Goal: Use online tool/utility: Utilize a website feature to perform a specific function

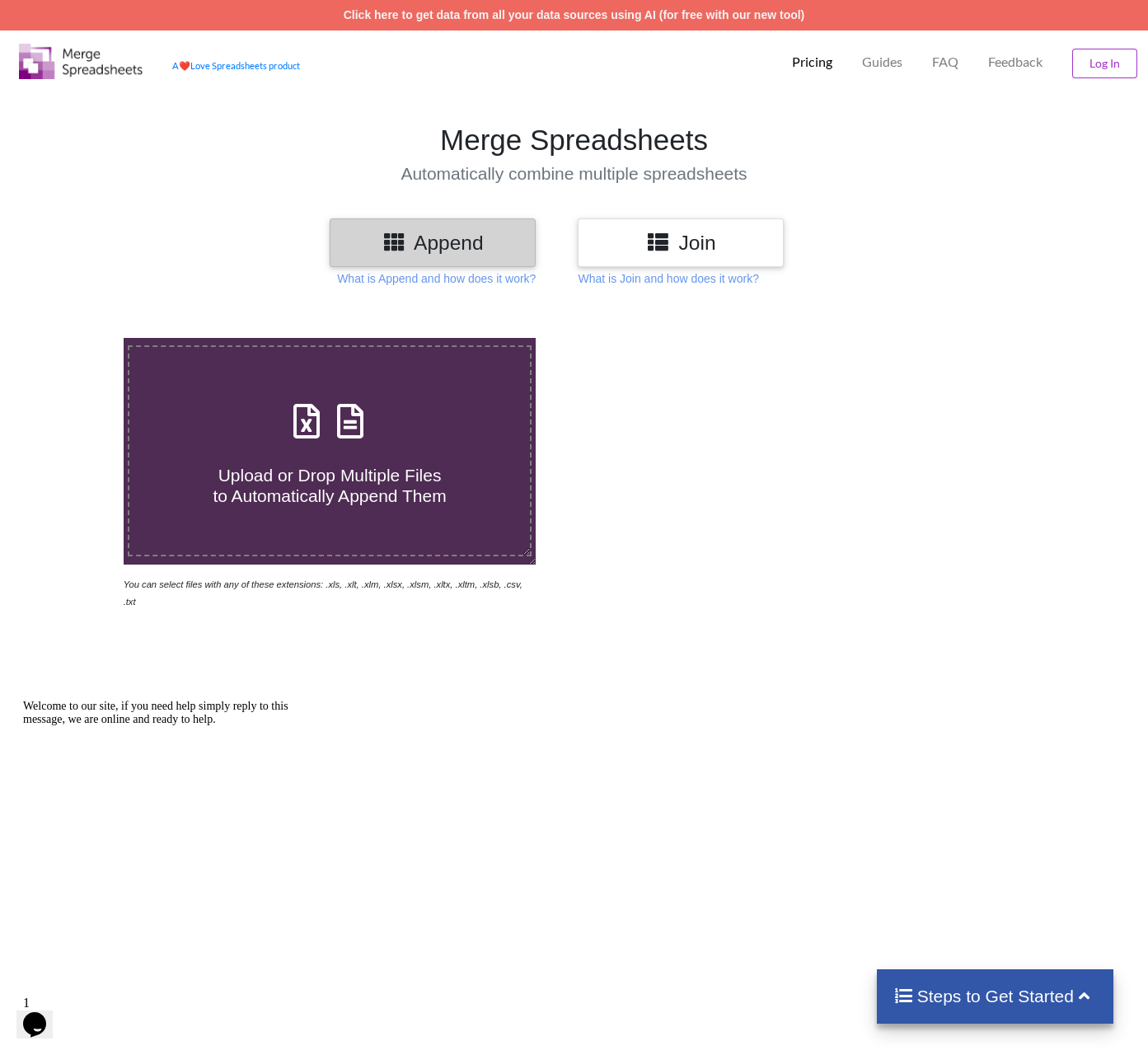
click at [304, 442] on span at bounding box center [329, 422] width 88 height 39
click at [77, 338] on input "Upload or Drop Multiple Files to Automatically Append Them" at bounding box center [77, 338] width 0 height 0
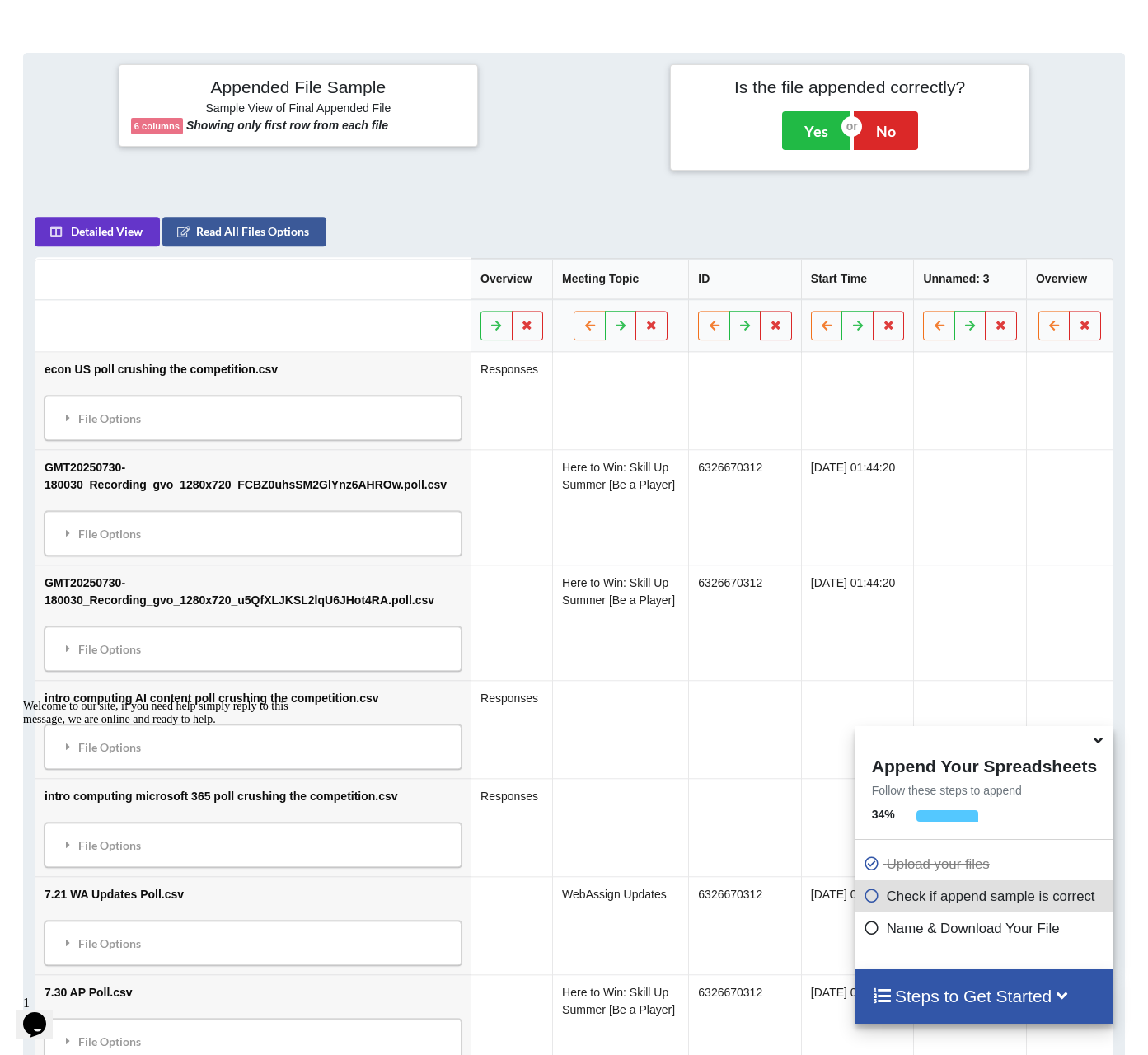
scroll to position [618, 0]
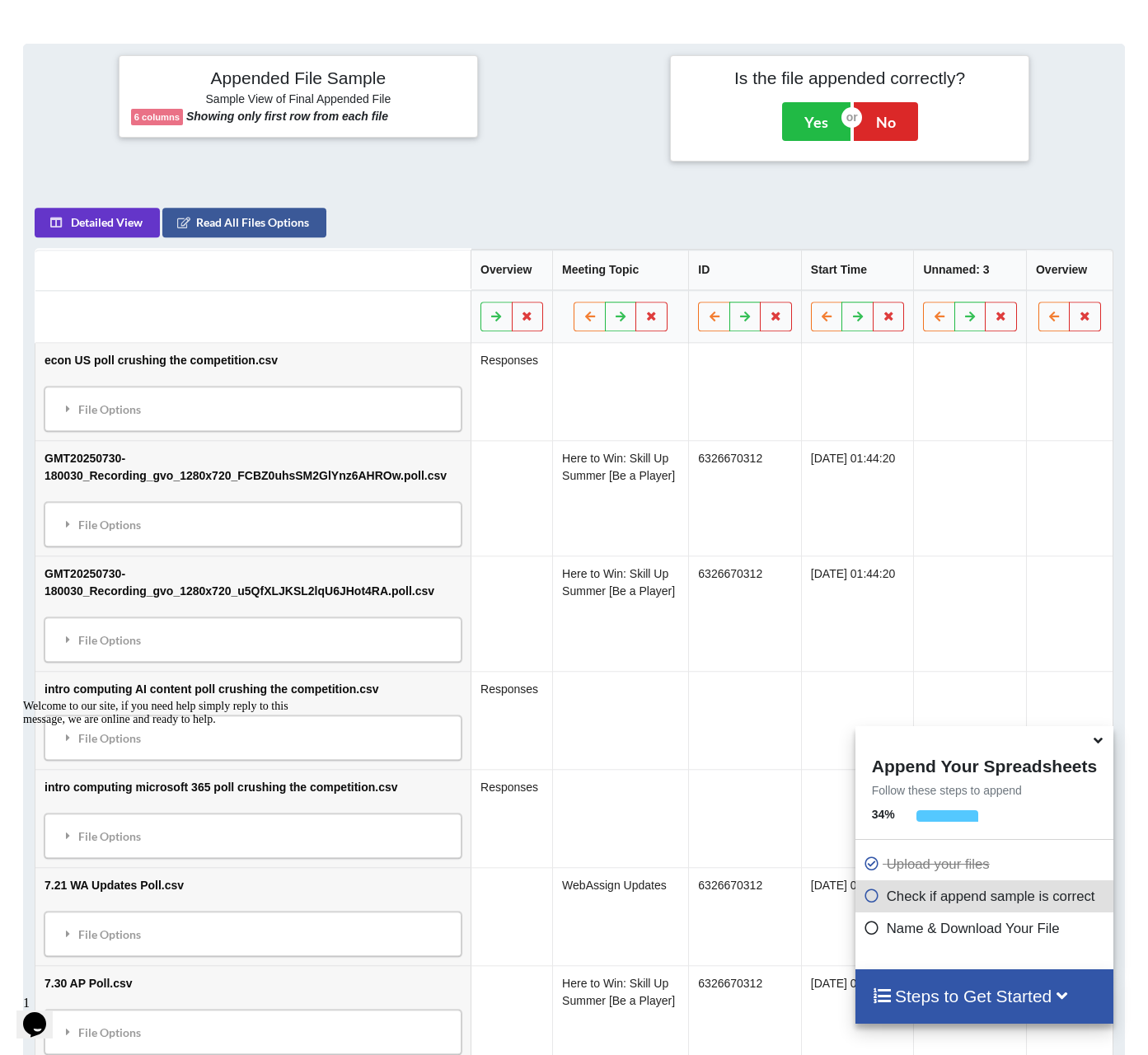
click at [877, 898] on span at bounding box center [875, 896] width 23 height 16
click at [892, 895] on p "Check if append sample is correct" at bounding box center [987, 896] width 245 height 20
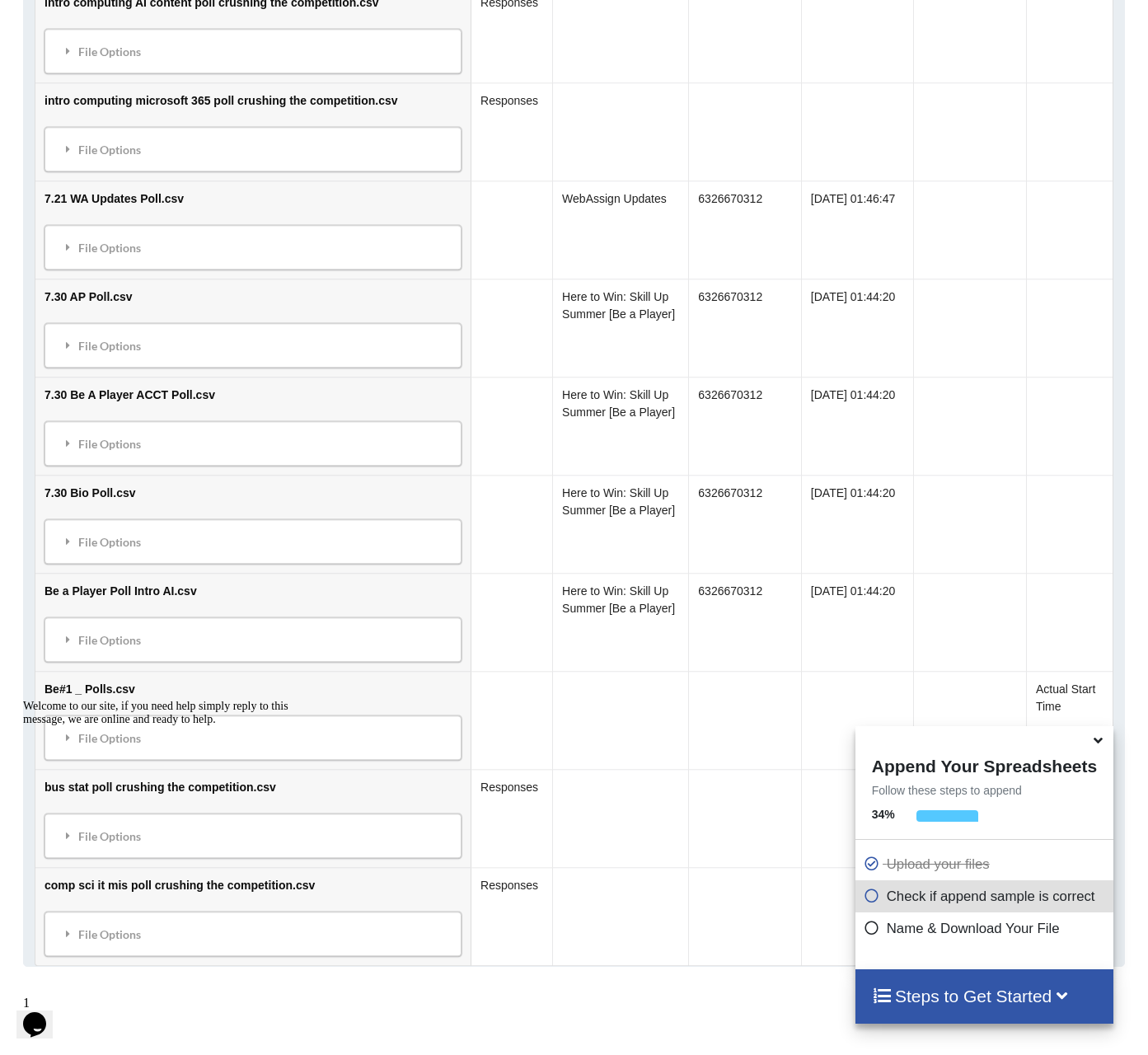
scroll to position [1563, 0]
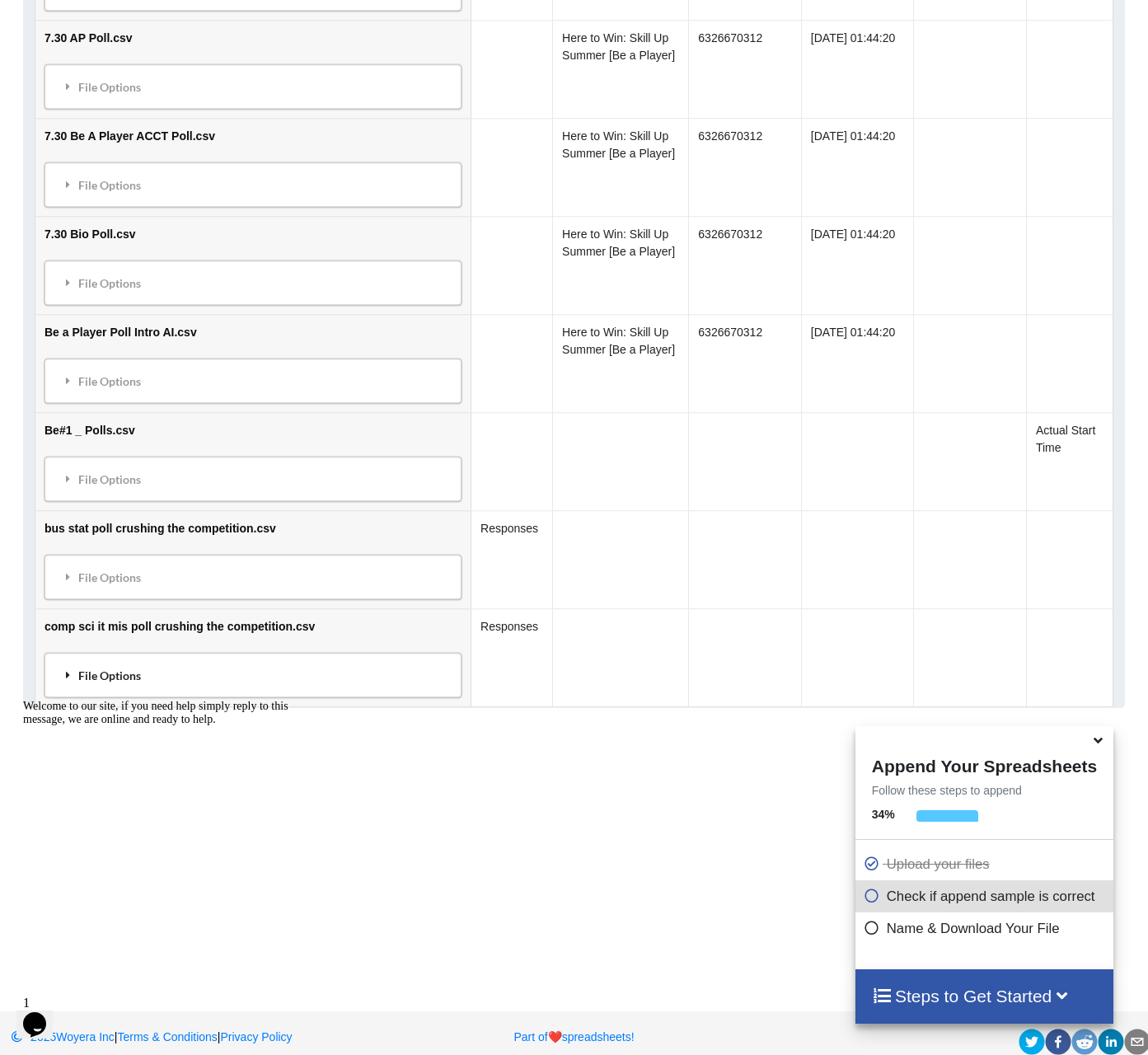
click at [160, 665] on div "File Options" at bounding box center [254, 675] width 408 height 35
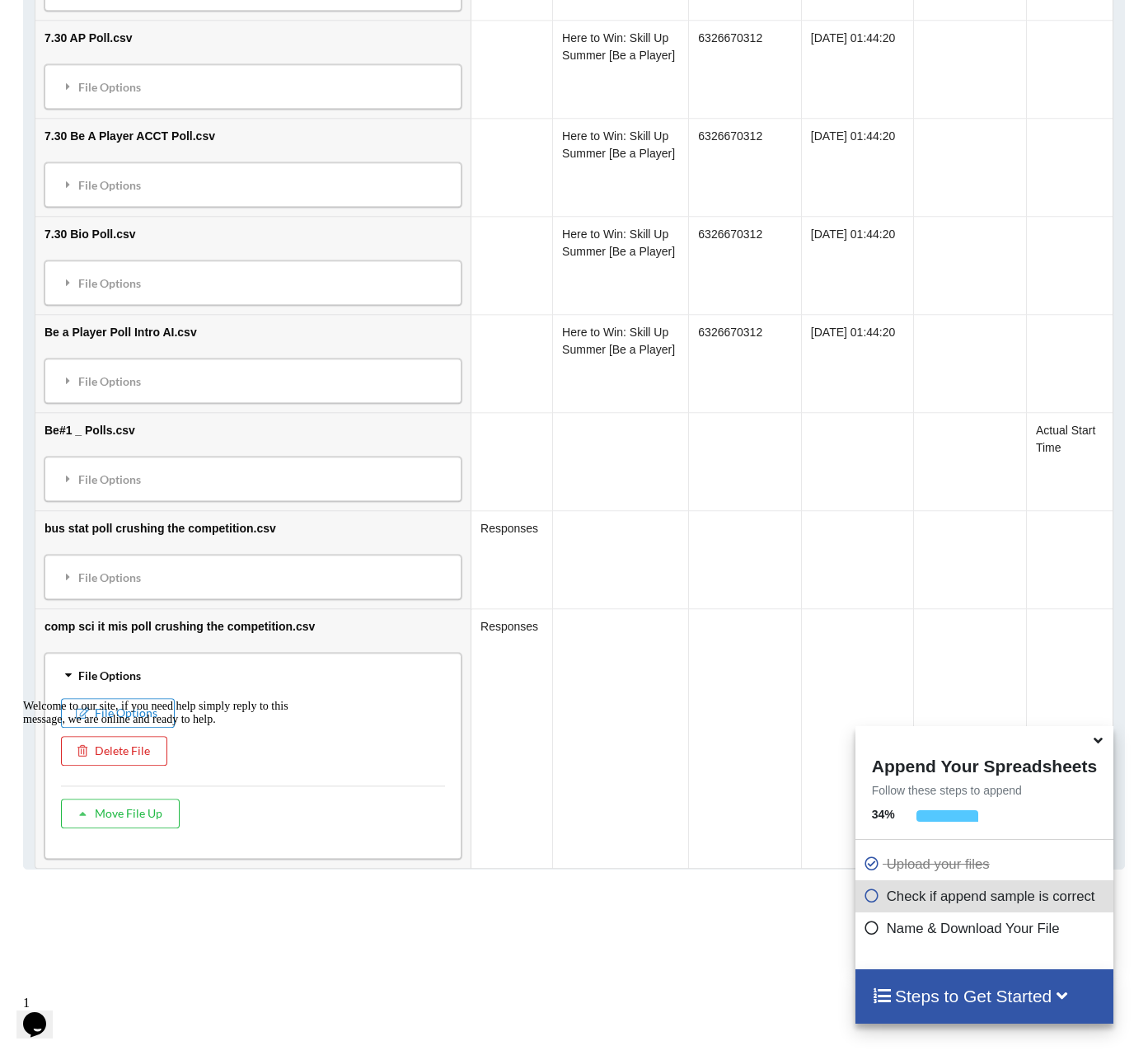
click at [160, 665] on div "File Options" at bounding box center [254, 675] width 408 height 35
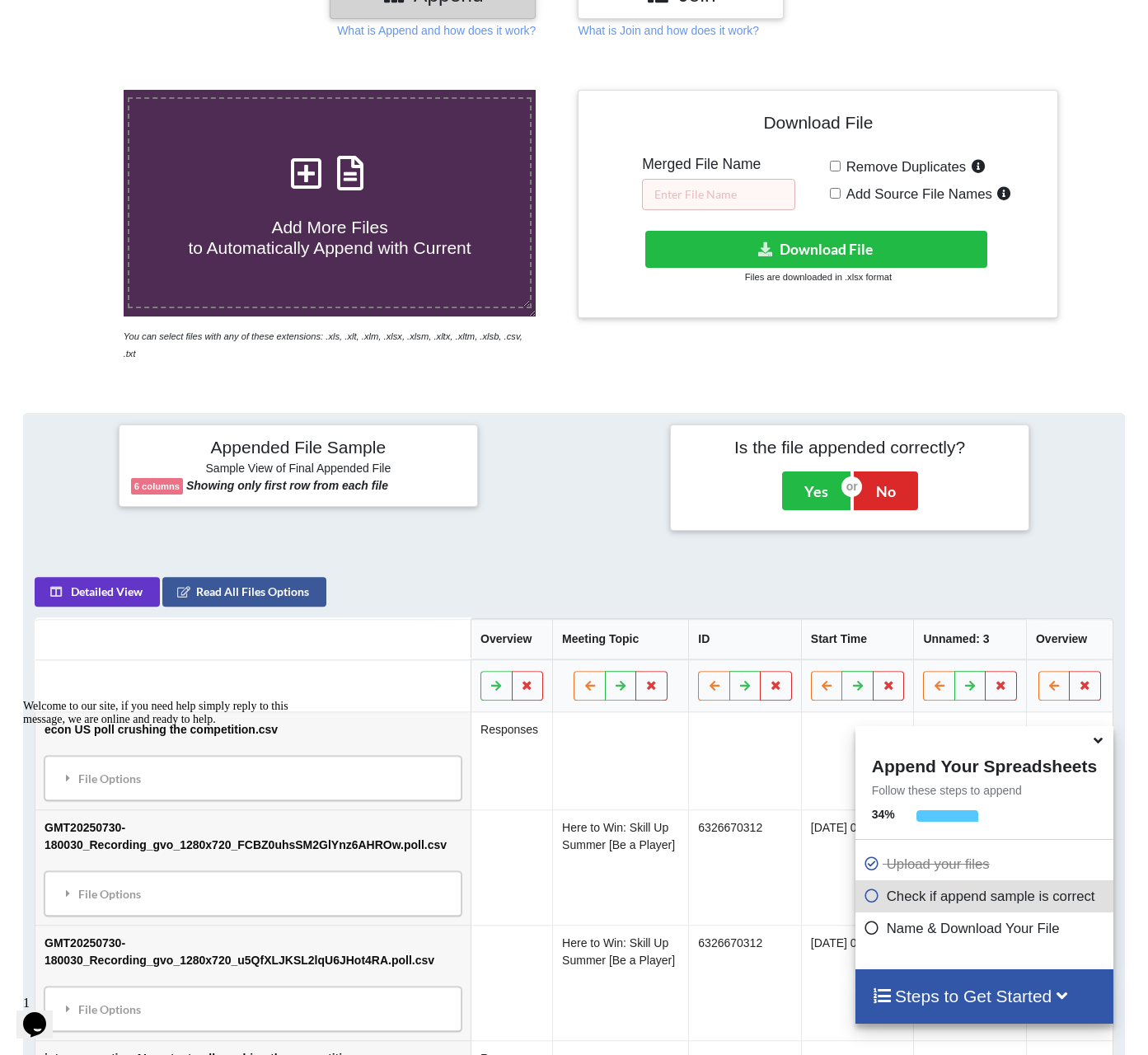
scroll to position [244, 0]
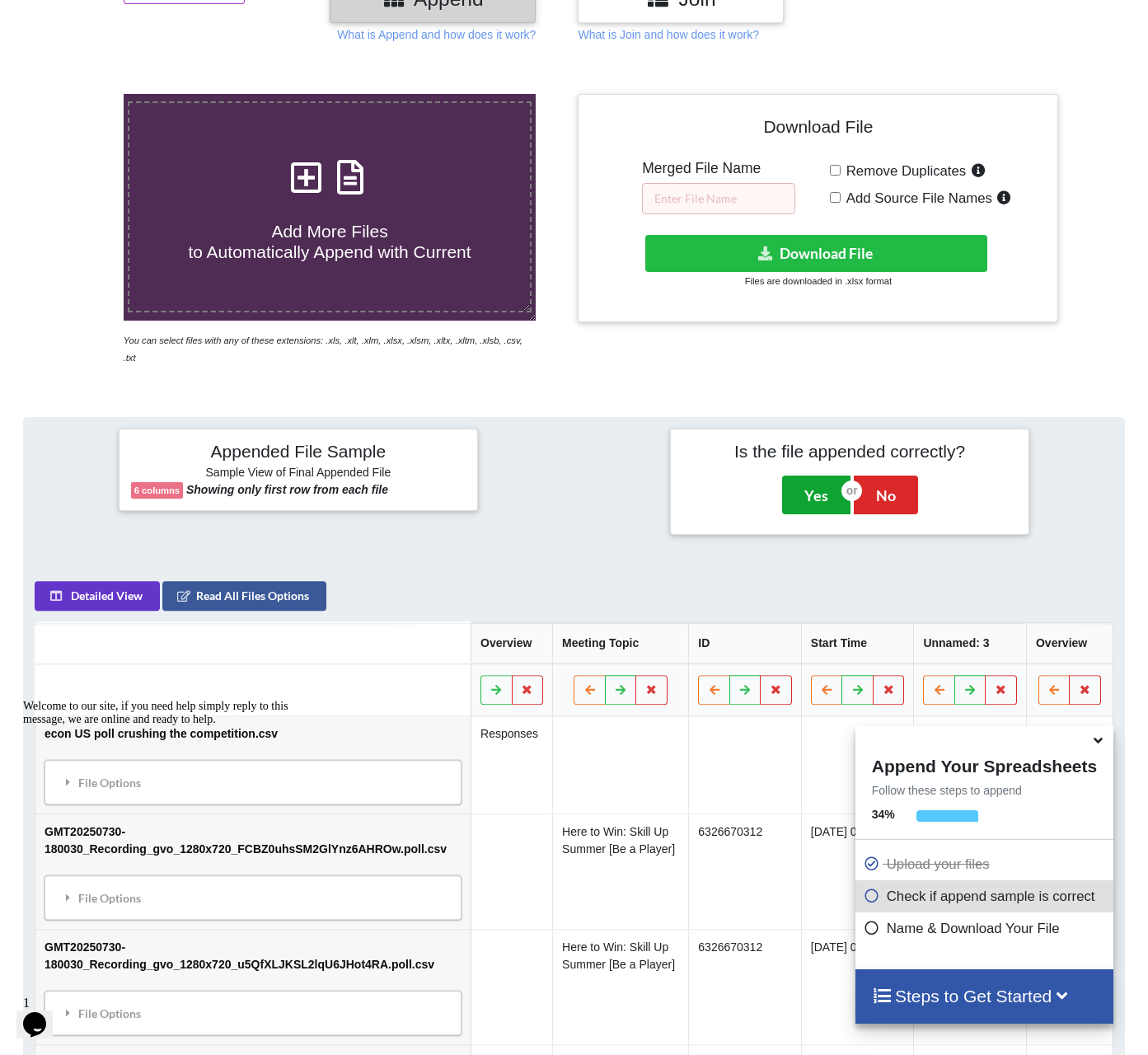
click at [790, 476] on button "Yes" at bounding box center [816, 494] width 68 height 38
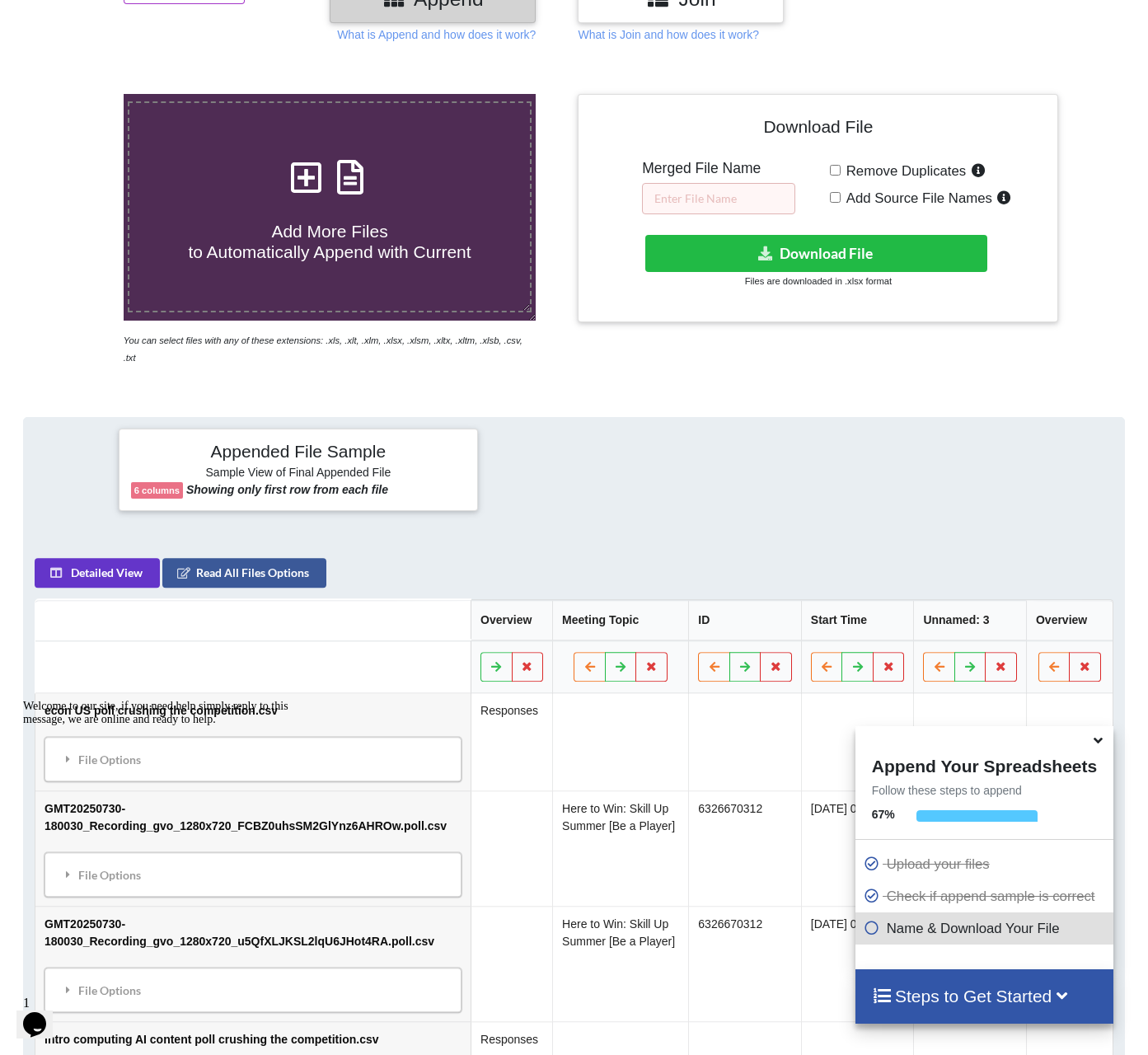
scroll to position [338, 0]
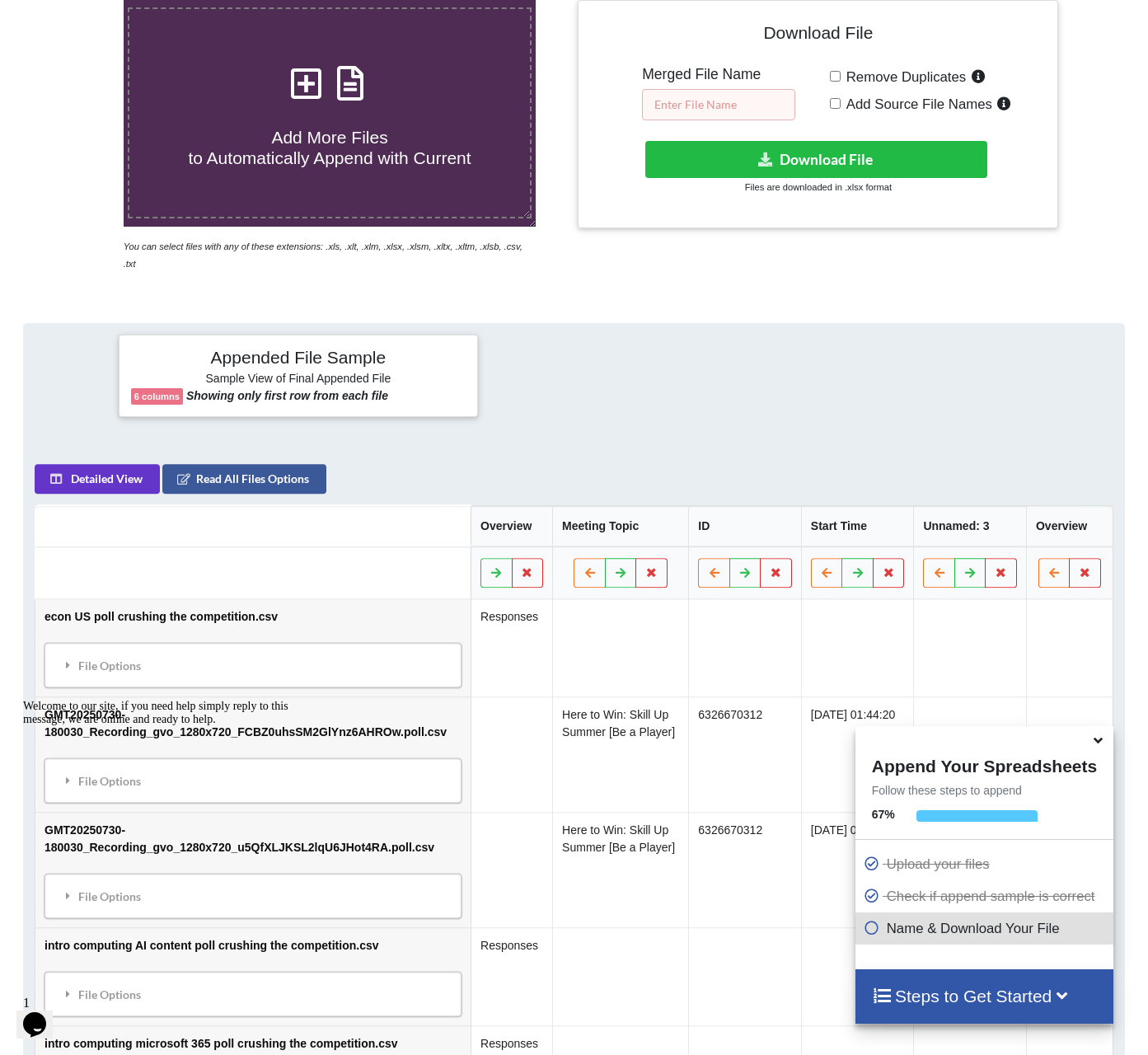
click at [737, 104] on input "text" at bounding box center [719, 105] width 153 height 31
type input "poll merged"
click at [786, 160] on button "Download File" at bounding box center [816, 160] width 342 height 37
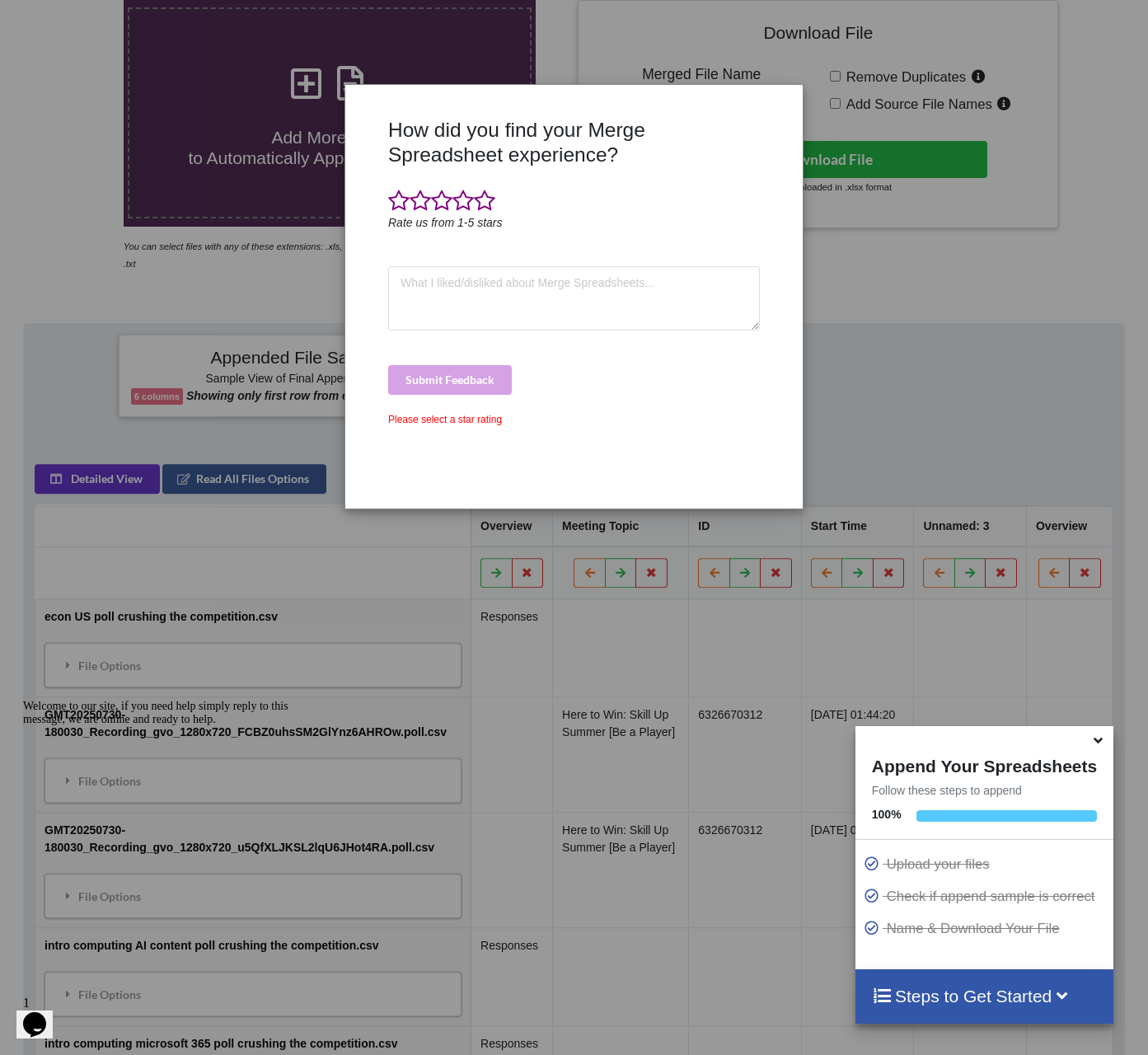
click at [822, 293] on div "How did you find your Merge Spreadsheet experience? Rate us from 1-5 stars Subm…" at bounding box center [574, 528] width 1148 height 1055
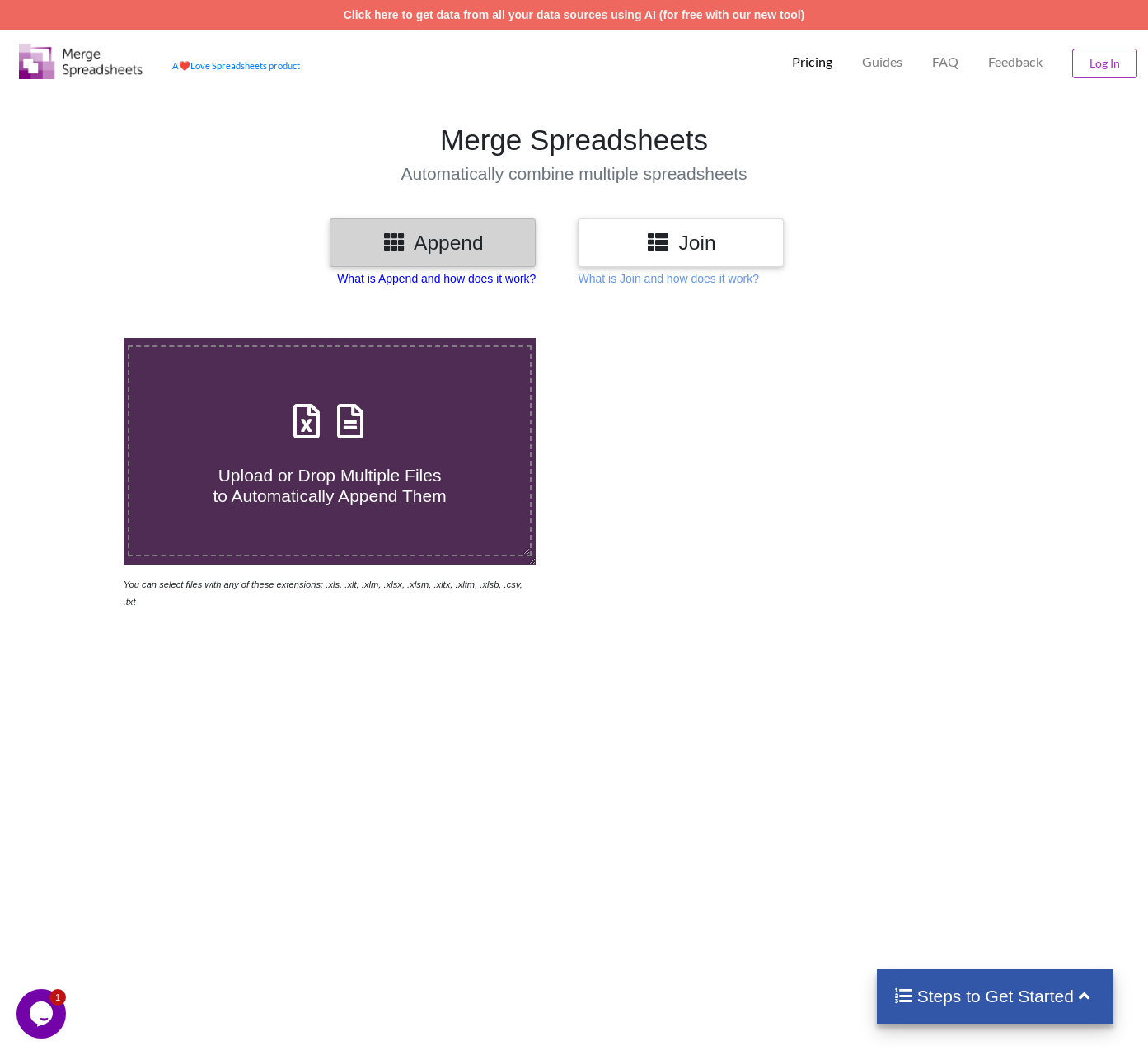
click at [416, 279] on p "What is Append and how does it work?" at bounding box center [436, 279] width 198 height 17
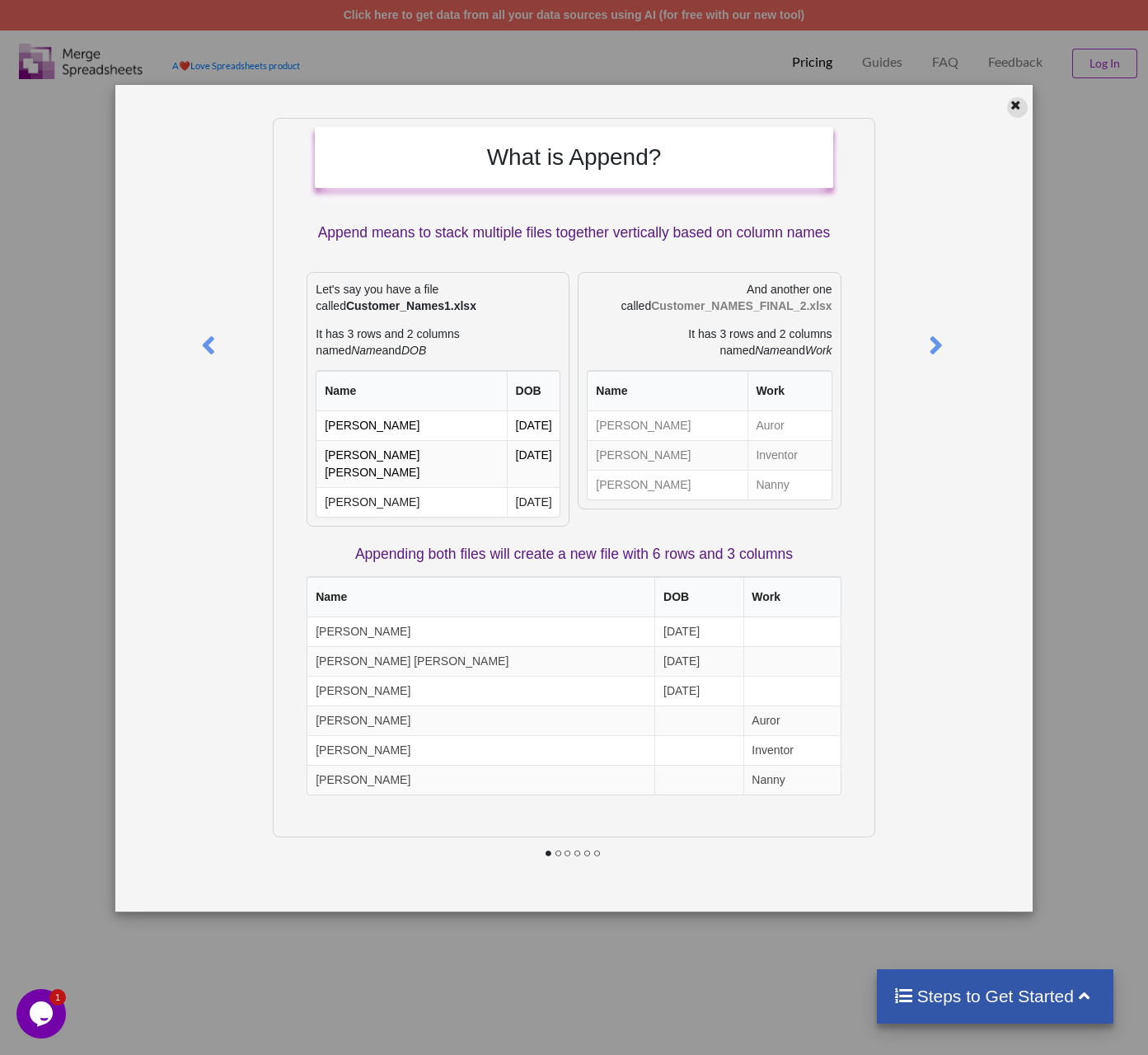
click at [1014, 113] on div at bounding box center [1018, 108] width 20 height 20
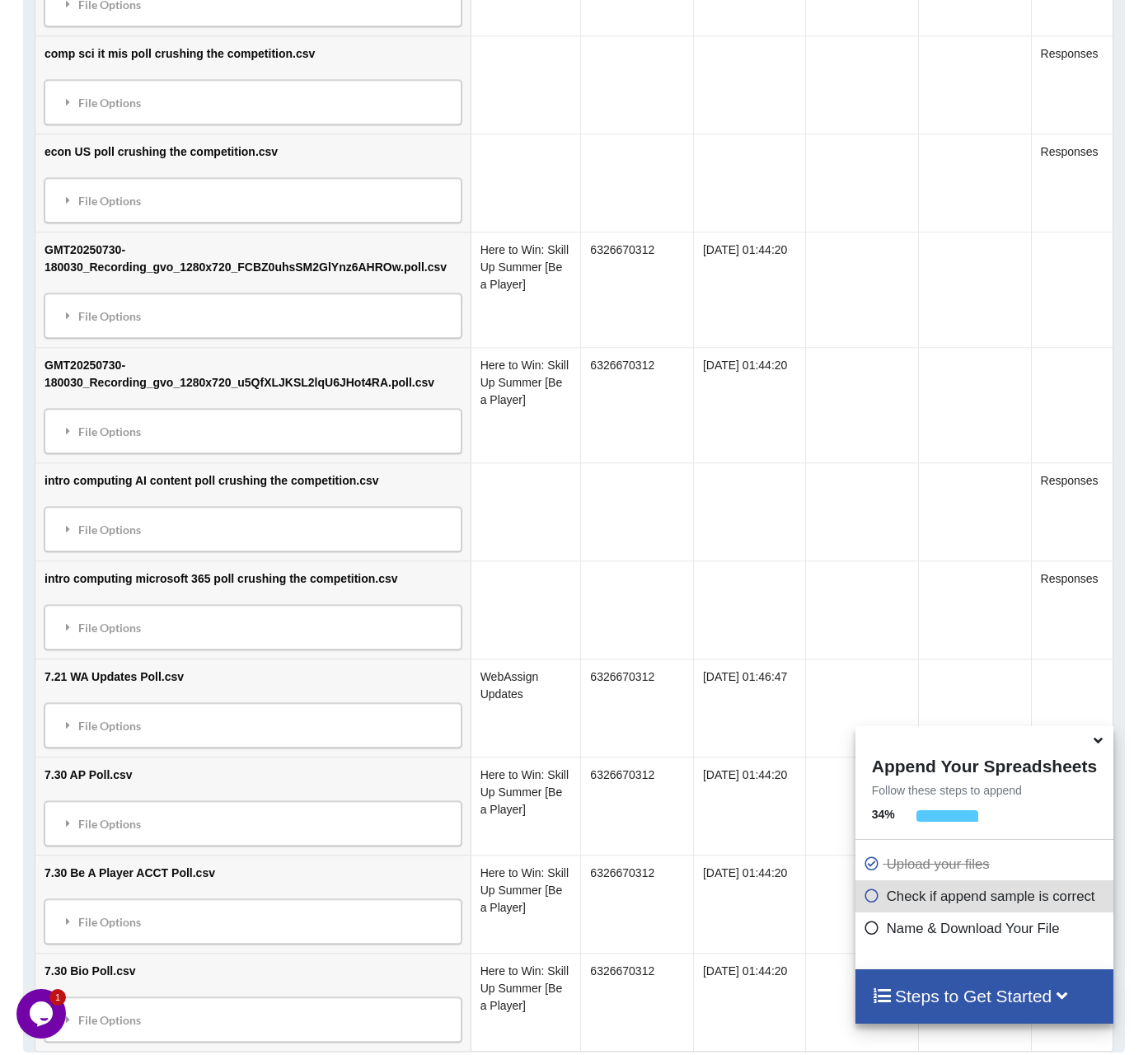
scroll to position [1221, 0]
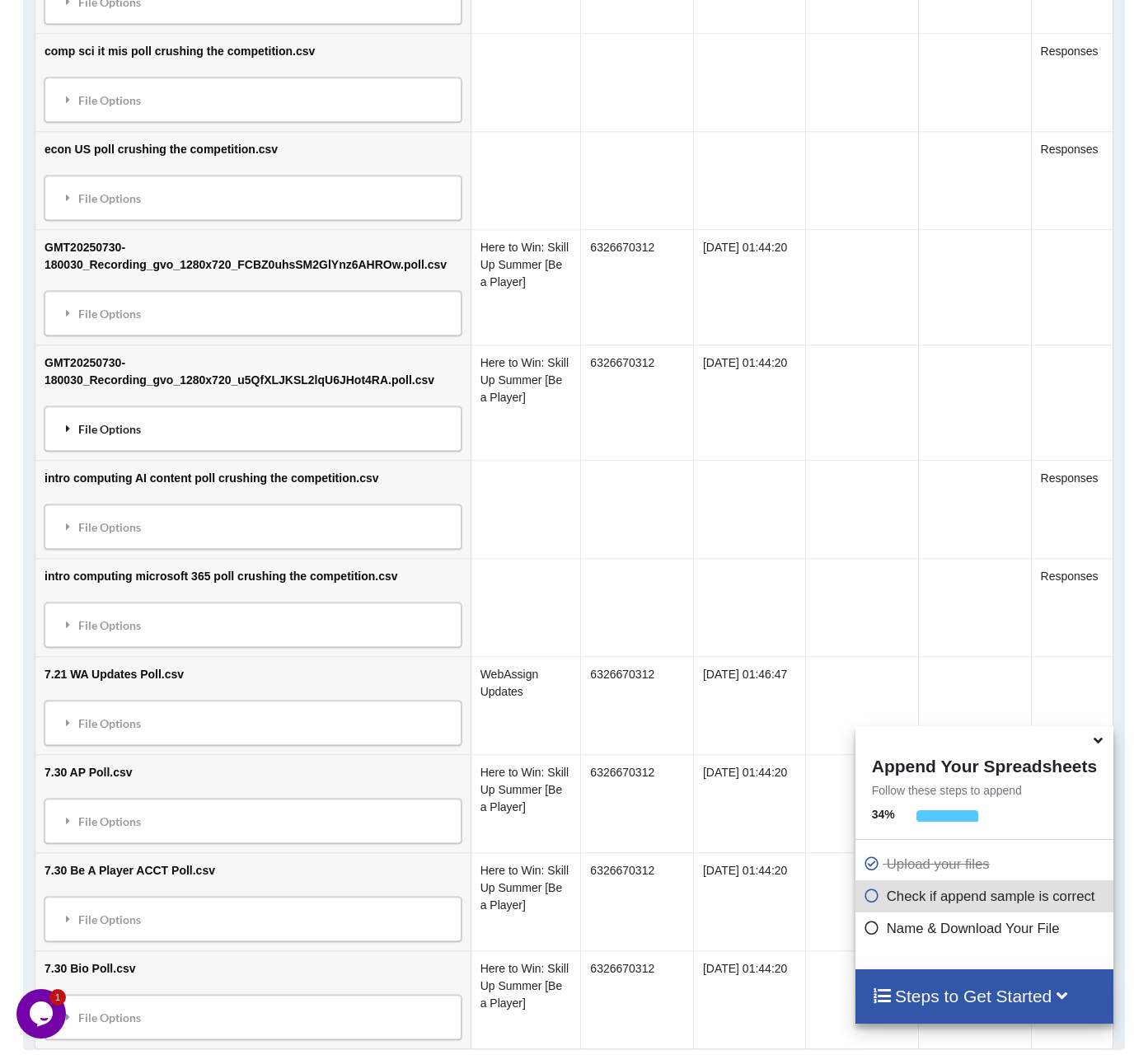
click at [136, 421] on div "File Options" at bounding box center [254, 429] width 408 height 35
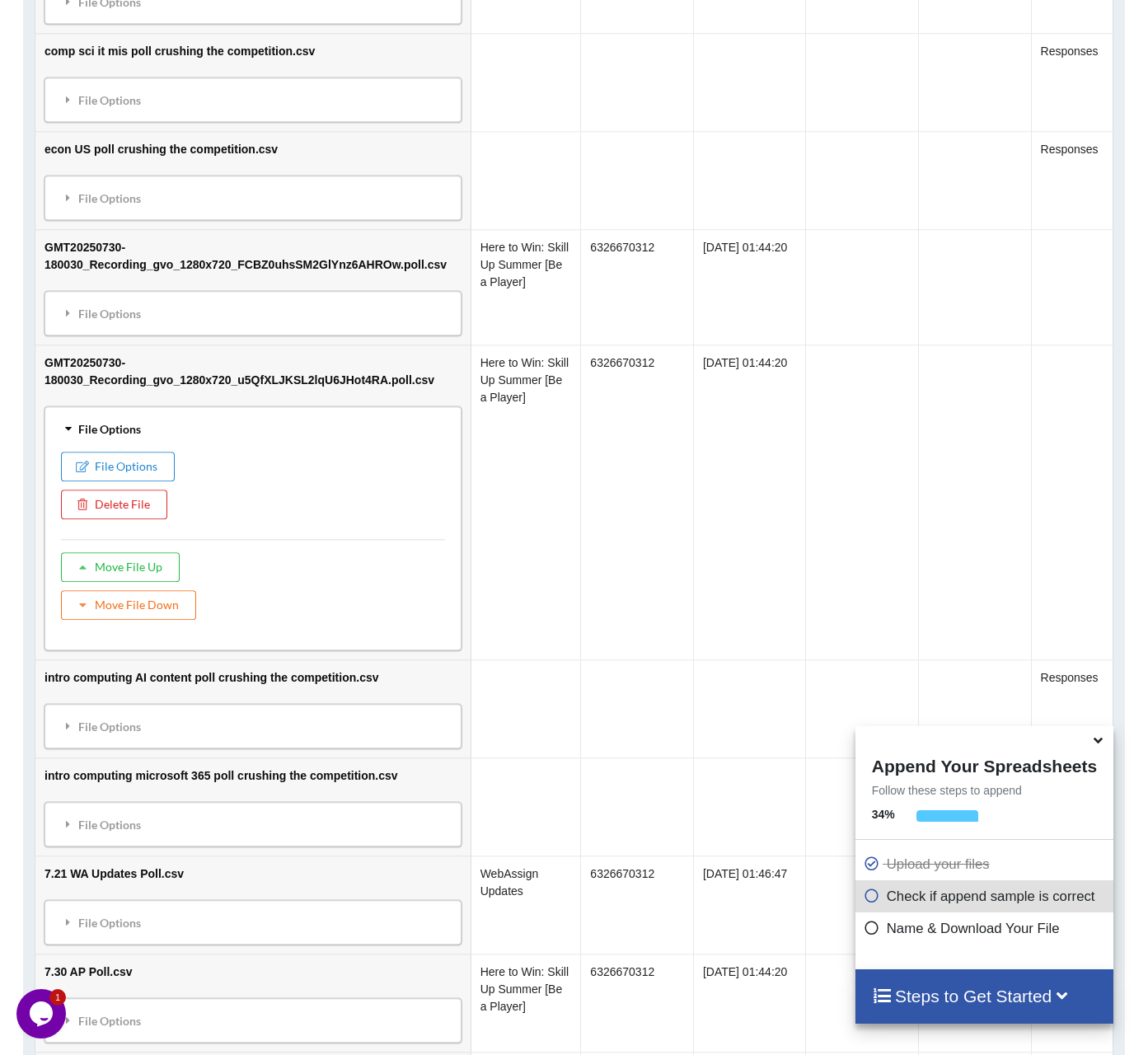
click at [136, 421] on div "File Options" at bounding box center [254, 429] width 408 height 35
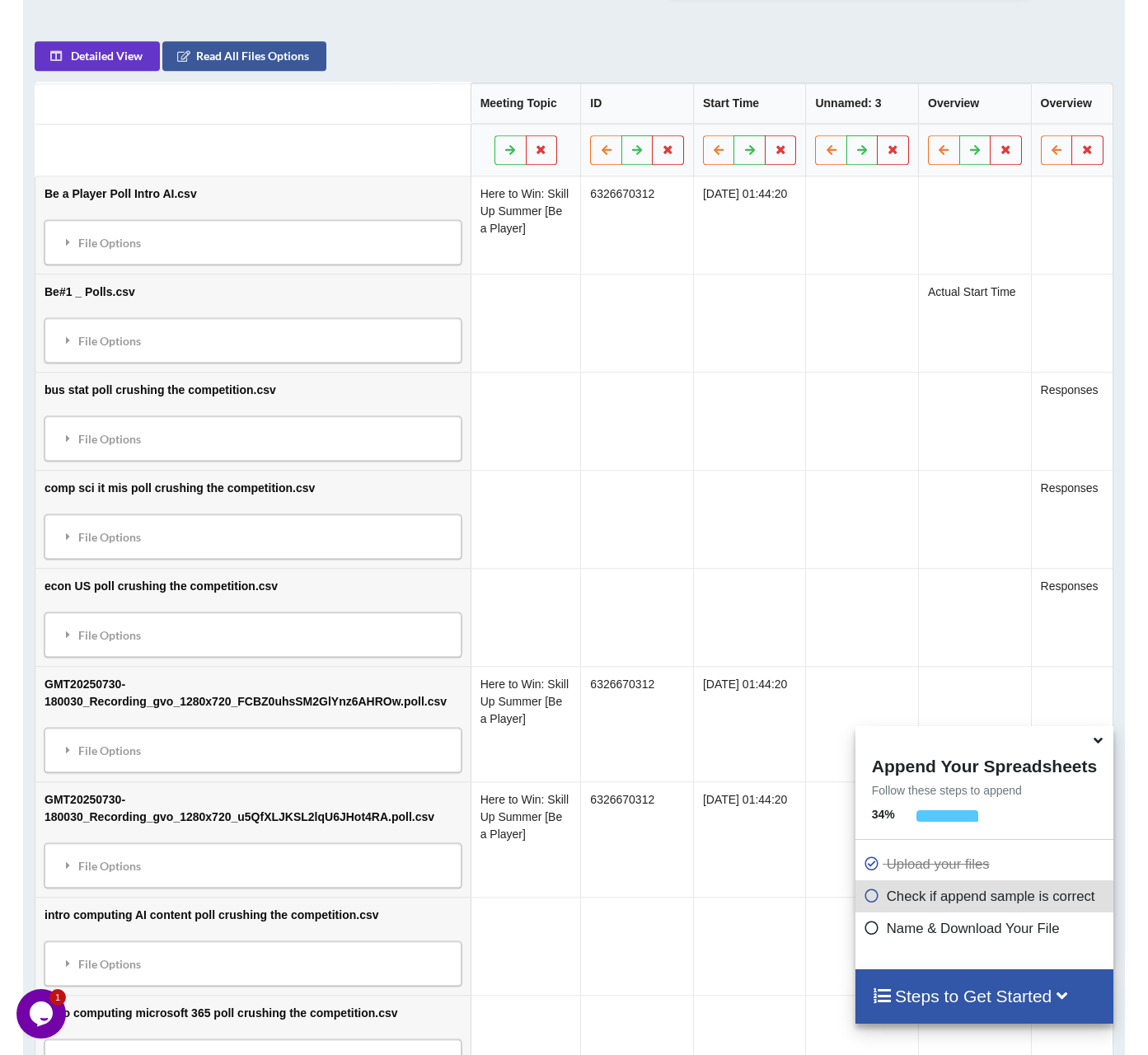
scroll to position [739, 0]
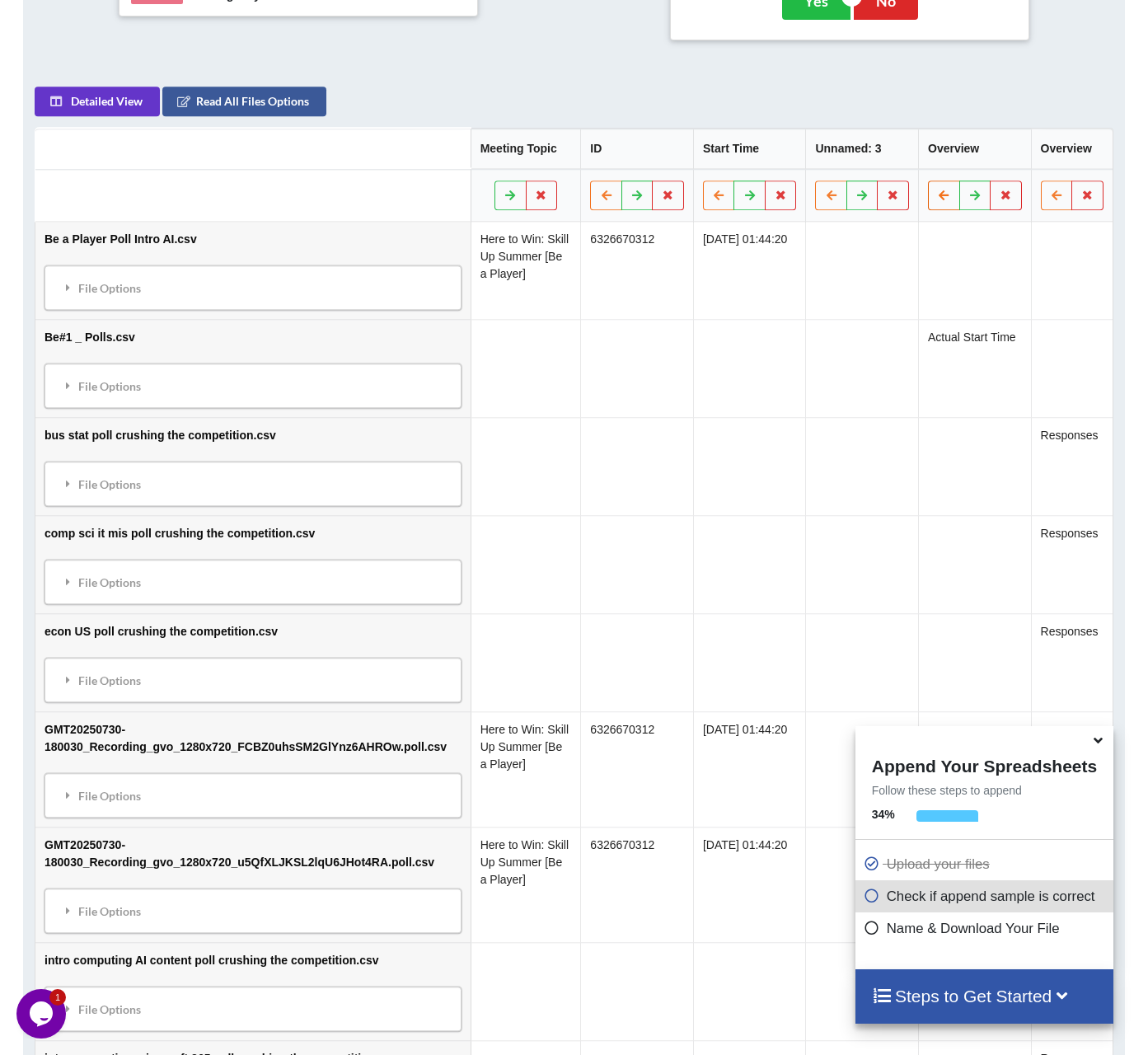
click at [950, 190] on icon at bounding box center [944, 195] width 14 height 10
click at [873, 184] on button at bounding box center [862, 196] width 32 height 30
click at [943, 190] on icon at bounding box center [944, 195] width 14 height 10
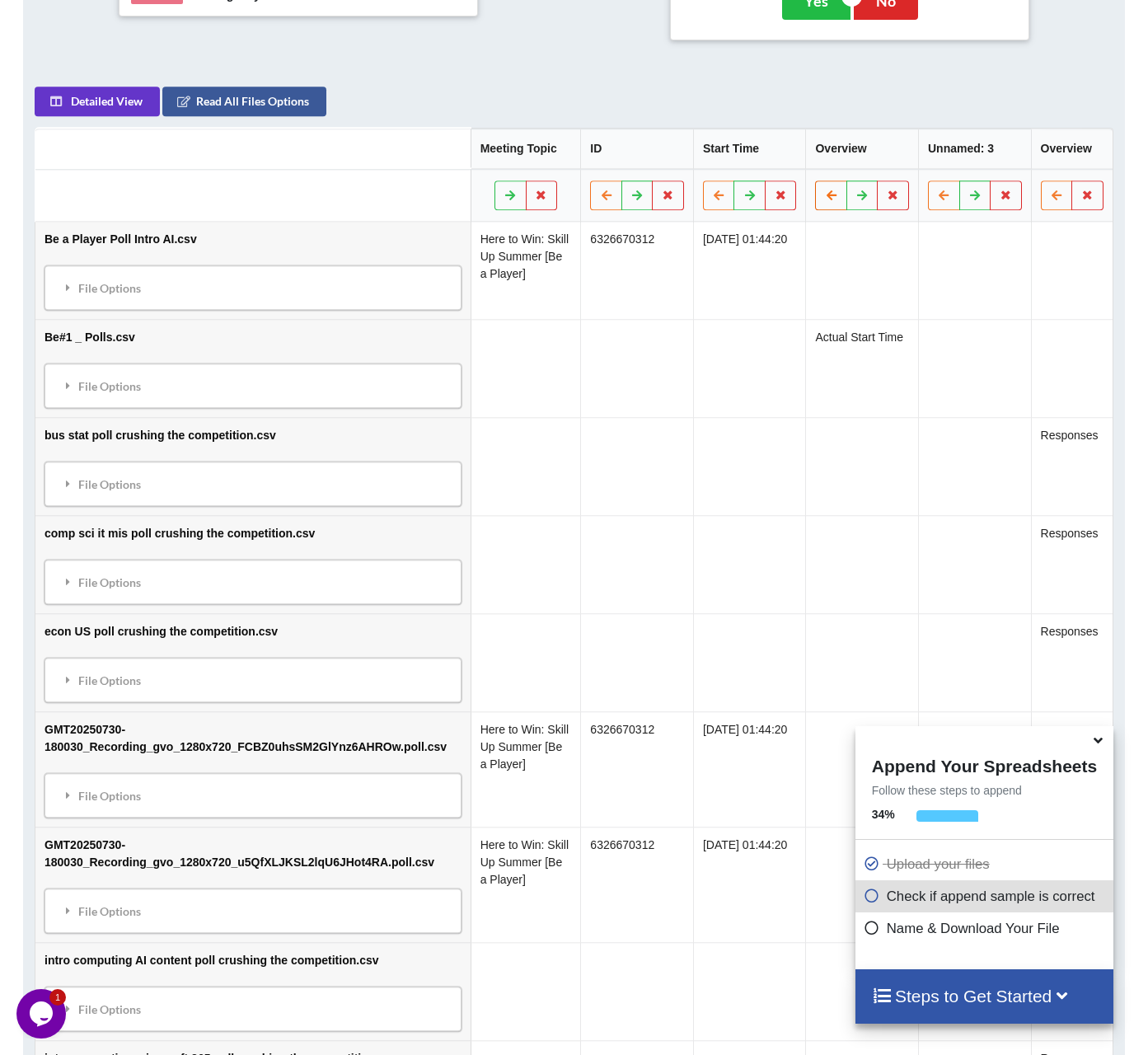
click at [840, 183] on button at bounding box center [832, 196] width 32 height 30
click at [868, 183] on button at bounding box center [862, 196] width 32 height 30
click at [827, 190] on icon at bounding box center [832, 195] width 14 height 10
click at [943, 190] on icon at bounding box center [944, 195] width 14 height 10
click at [834, 190] on icon at bounding box center [832, 195] width 14 height 10
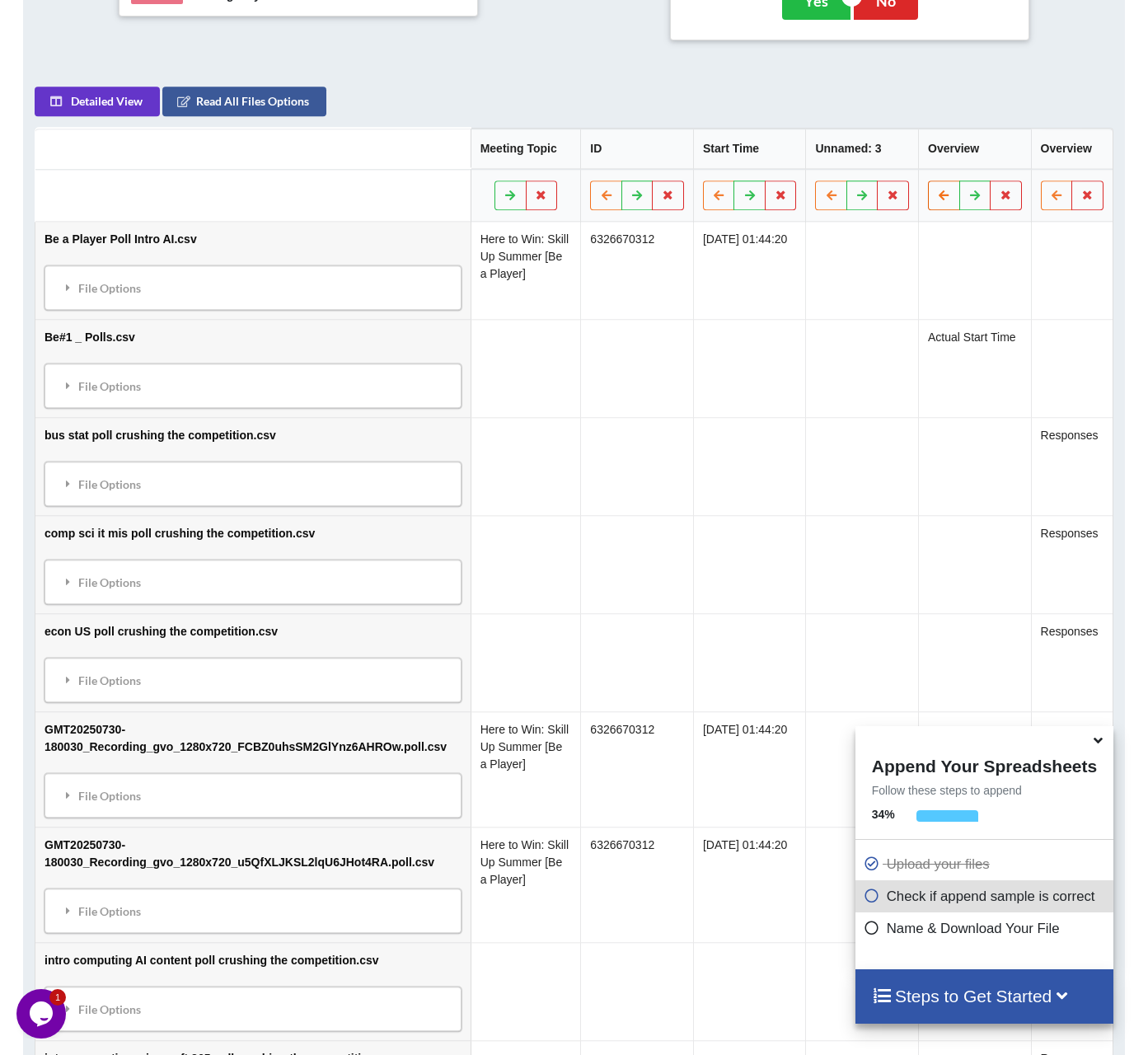
click at [936, 181] on button at bounding box center [944, 196] width 32 height 30
click at [1056, 190] on icon at bounding box center [1057, 195] width 14 height 10
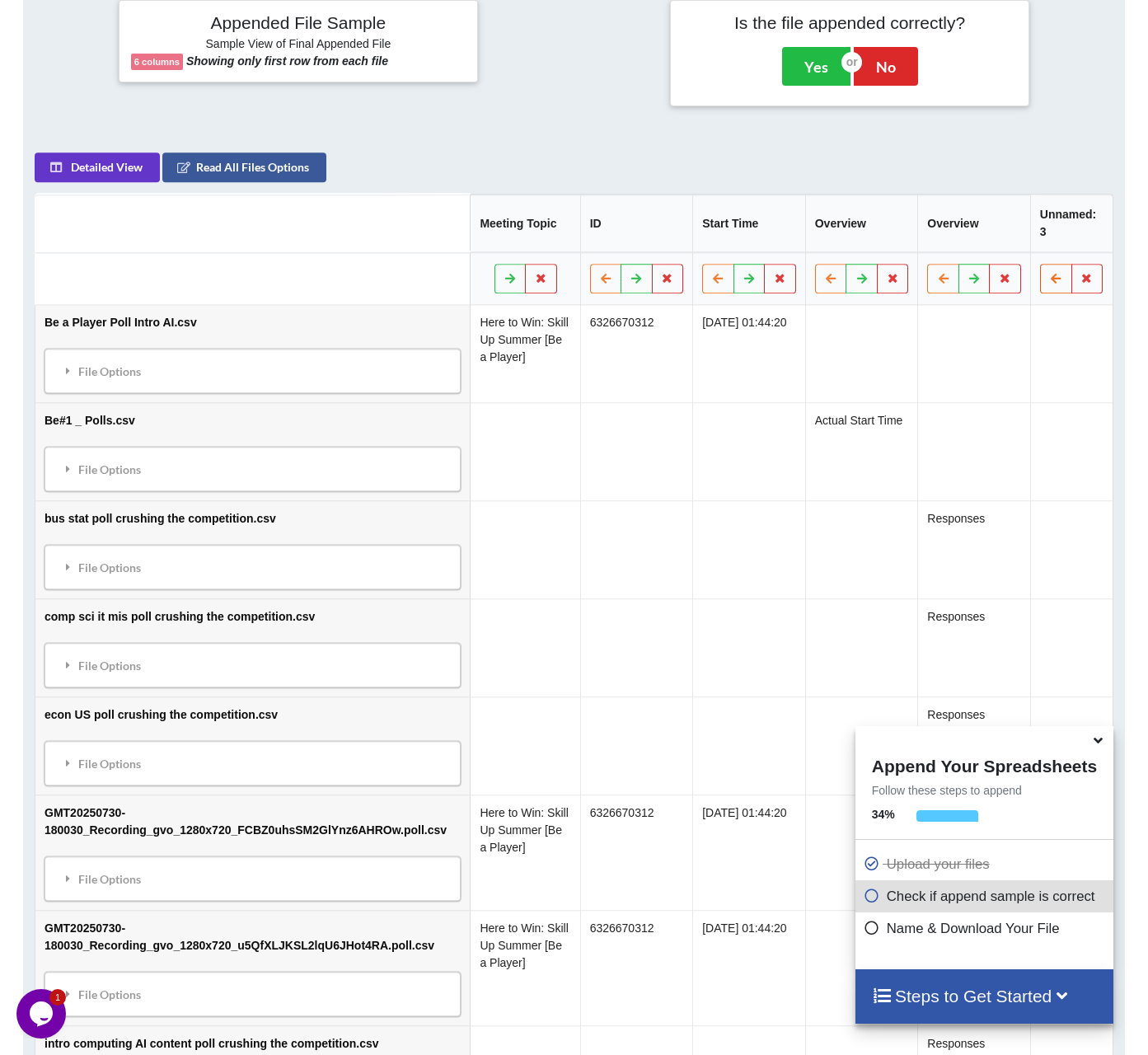
scroll to position [673, 0]
click at [1091, 272] on icon at bounding box center [1087, 277] width 14 height 10
click at [1090, 272] on icon at bounding box center [1087, 277] width 14 height 10
click at [1044, 214] on th "Unnamed: 3" at bounding box center [1071, 222] width 82 height 58
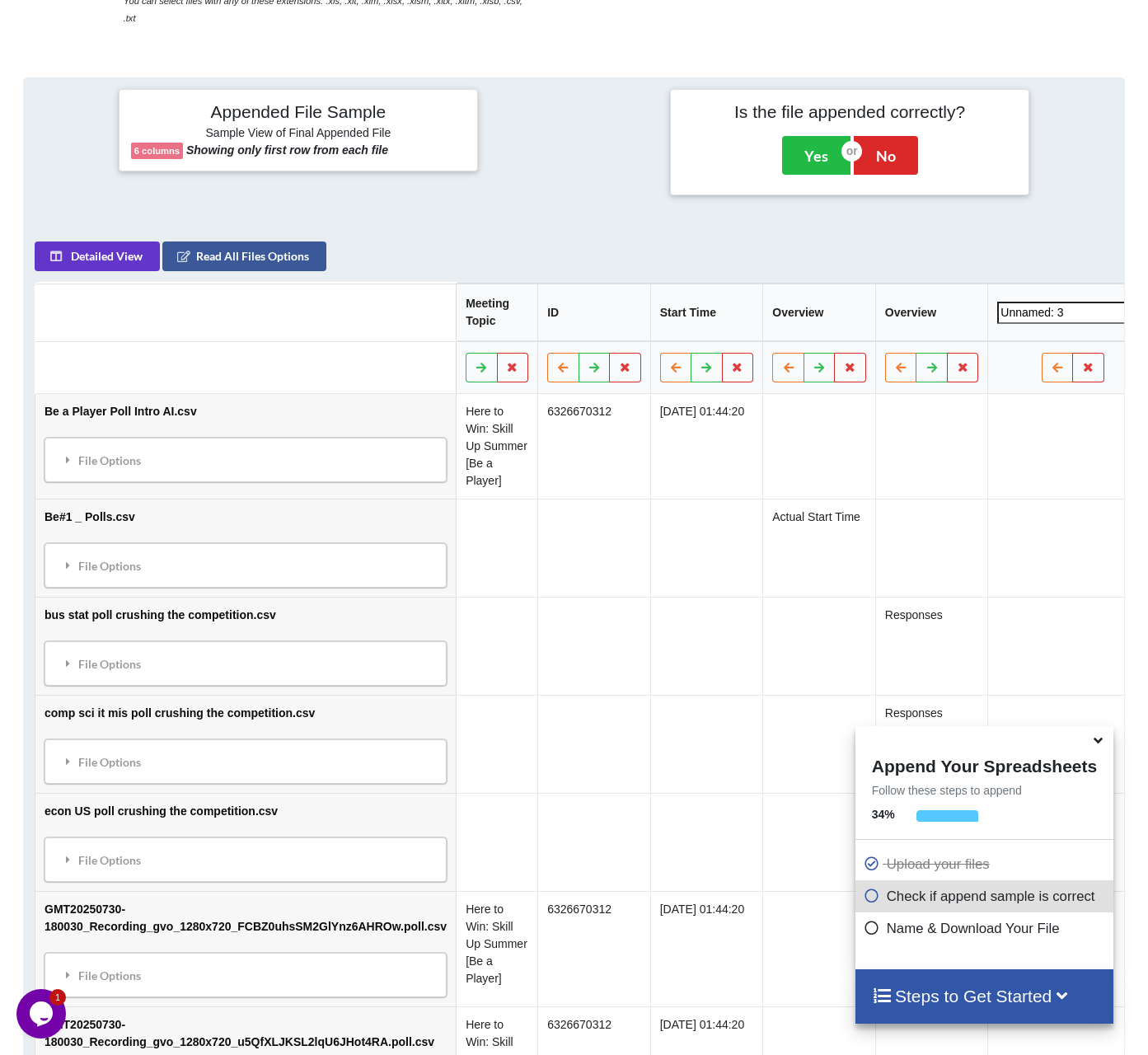
scroll to position [599, 0]
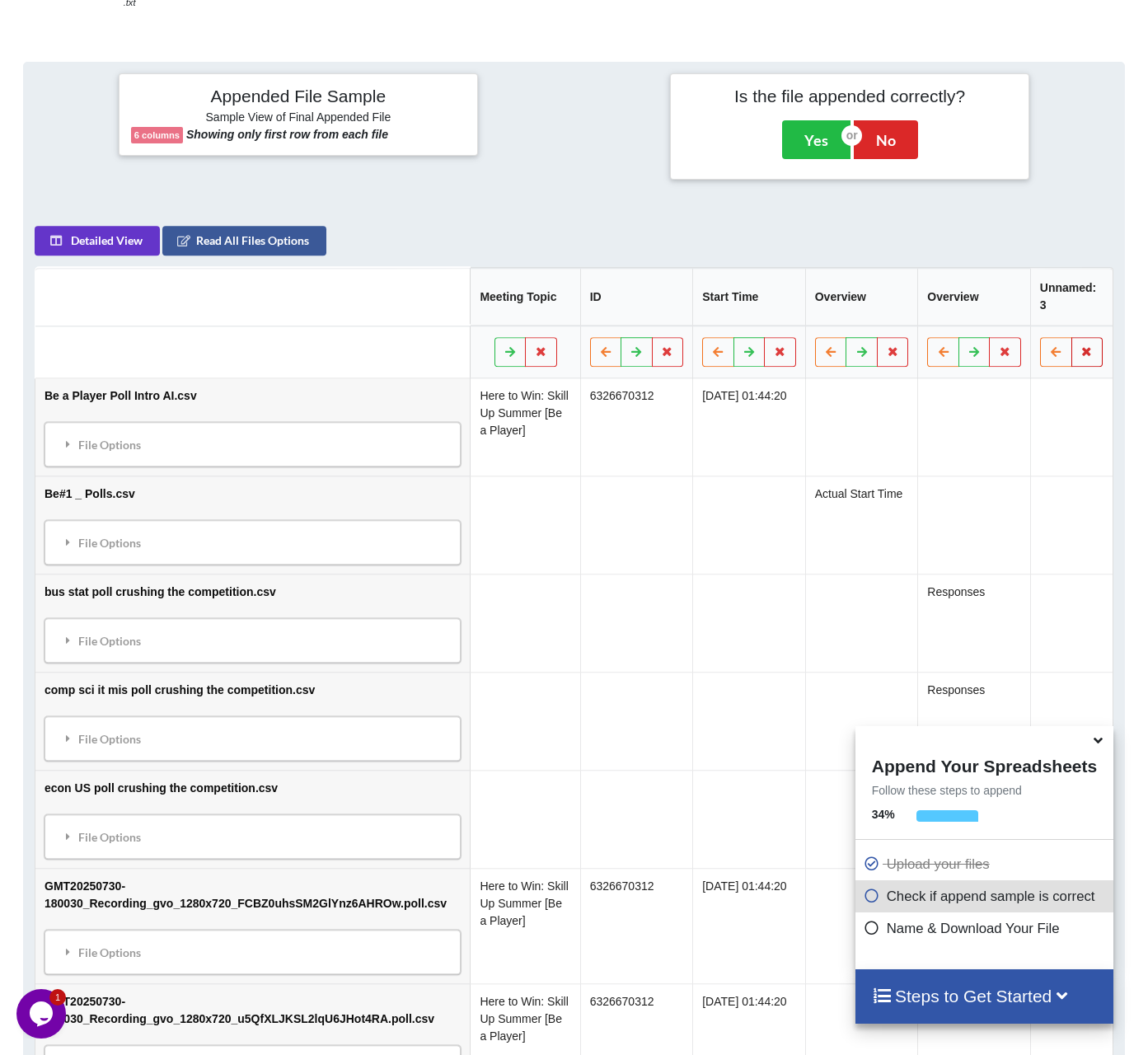
click at [1071, 346] on button at bounding box center [1087, 352] width 32 height 30
click at [977, 291] on button "Delete Column" at bounding box center [969, 286] width 111 height 30
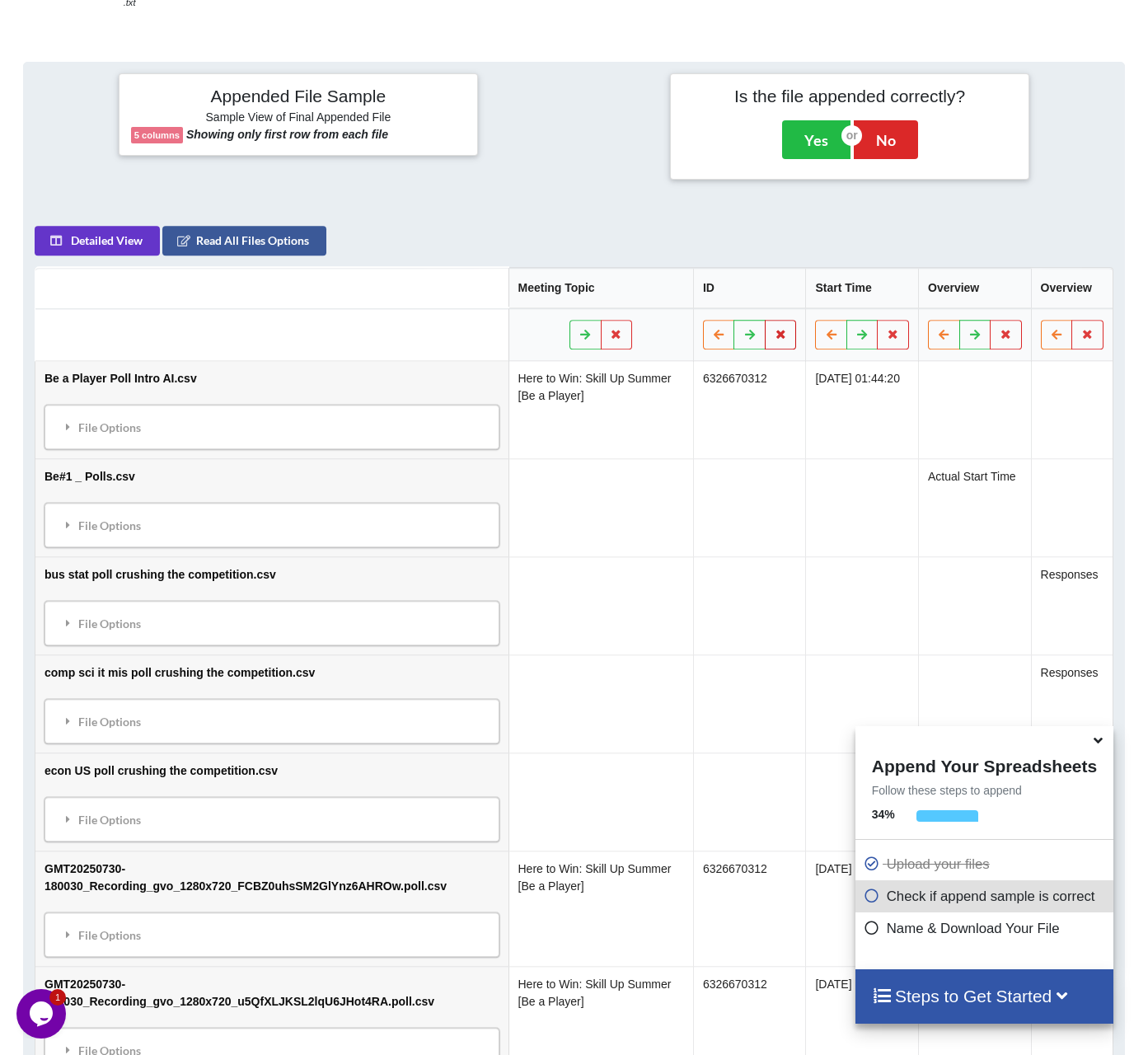
click at [775, 329] on icon at bounding box center [781, 334] width 14 height 10
click at [696, 267] on button "Delete Column" at bounding box center [656, 268] width 111 height 30
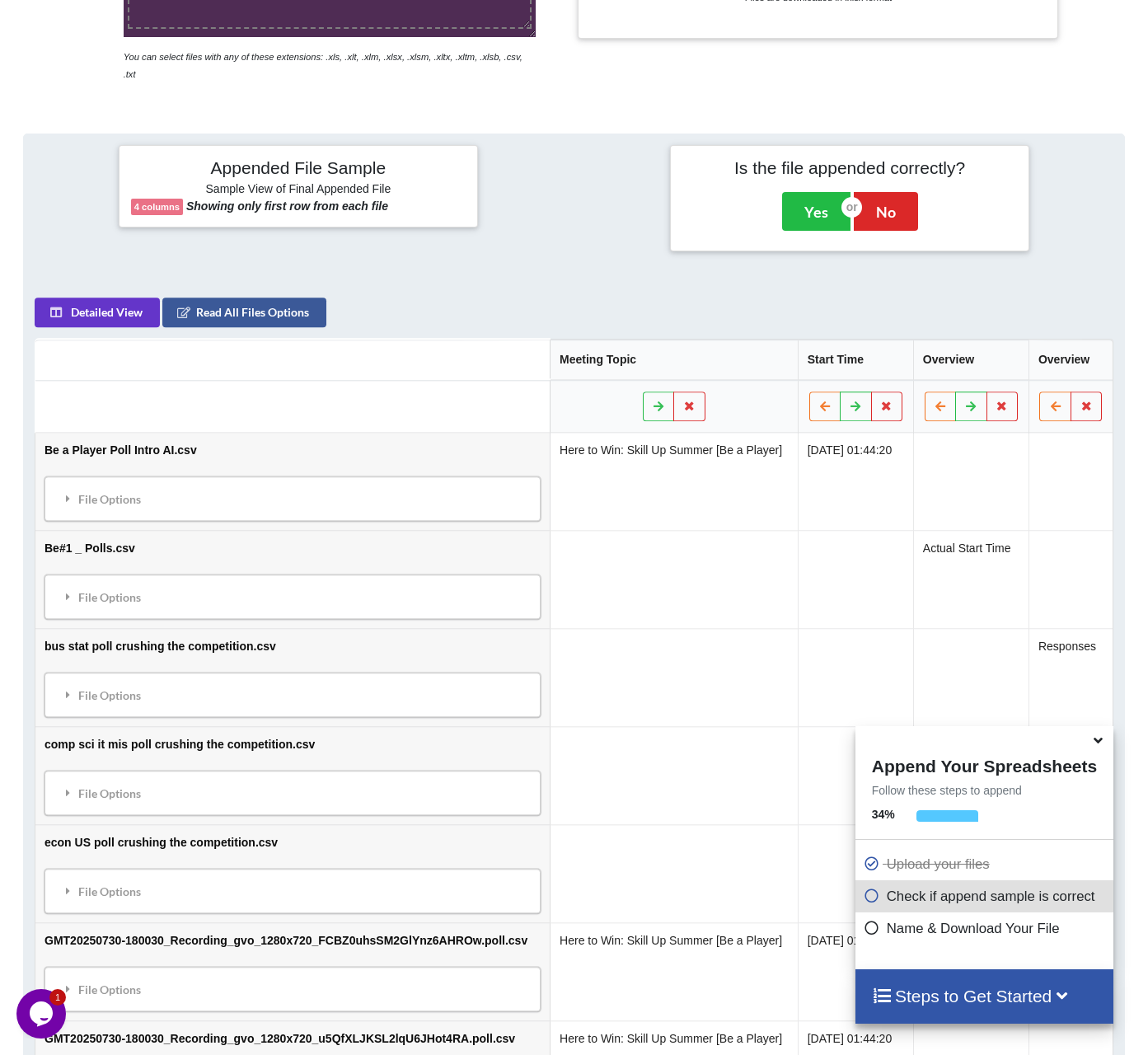
scroll to position [517, 0]
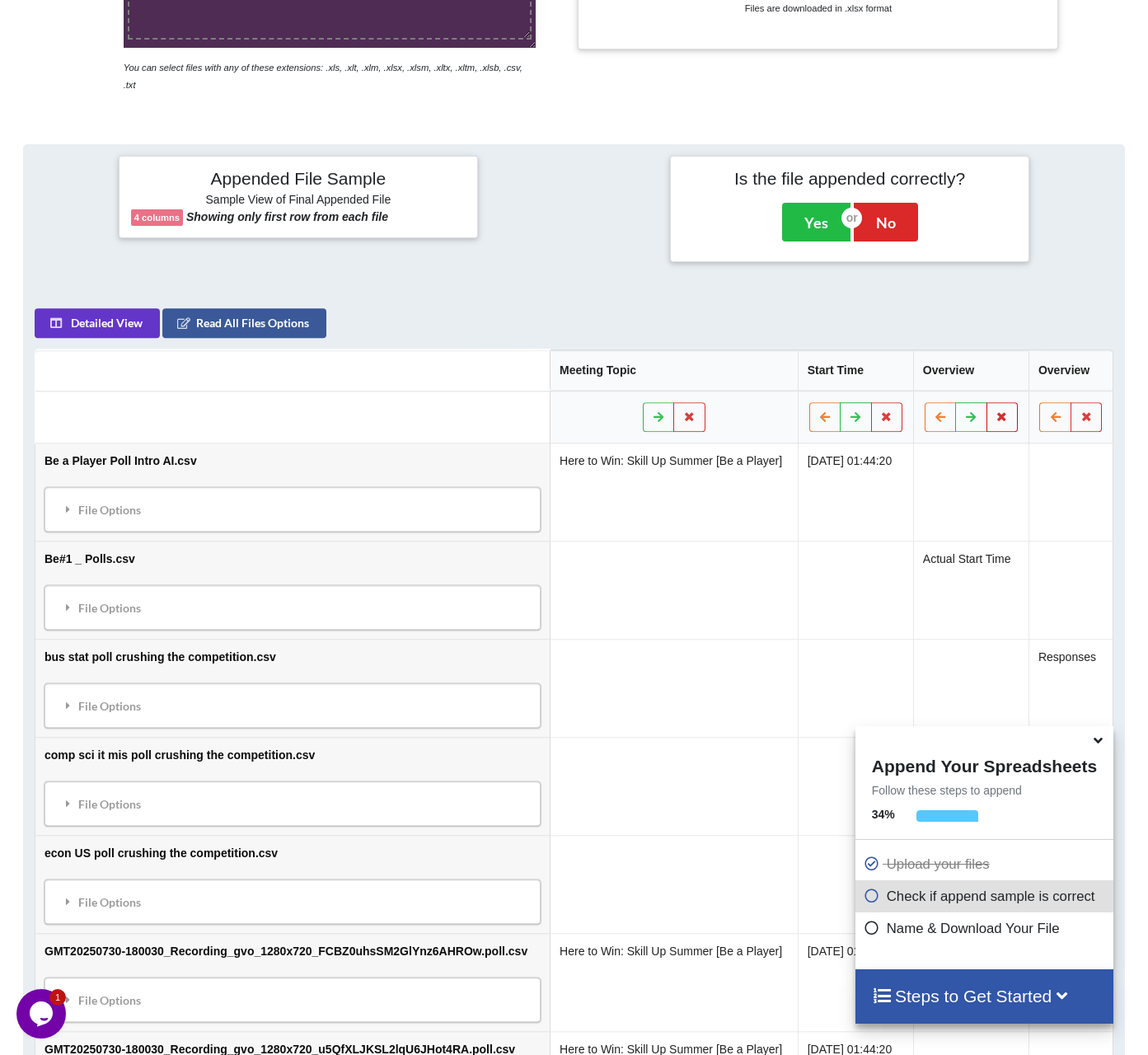
click at [1000, 411] on icon at bounding box center [1002, 416] width 14 height 10
click at [899, 350] on button "Delete Column" at bounding box center [883, 351] width 111 height 30
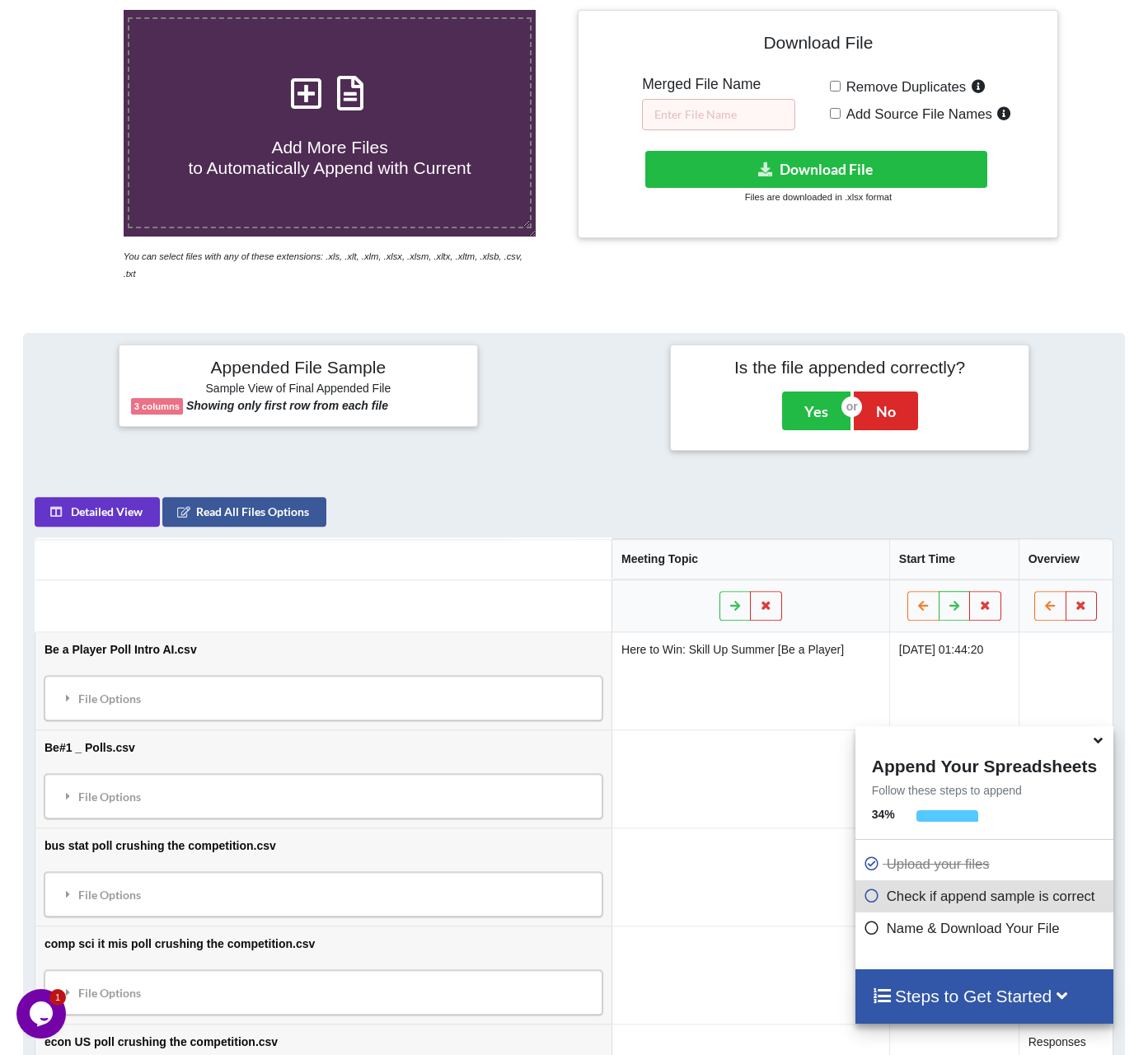
scroll to position [330, 0]
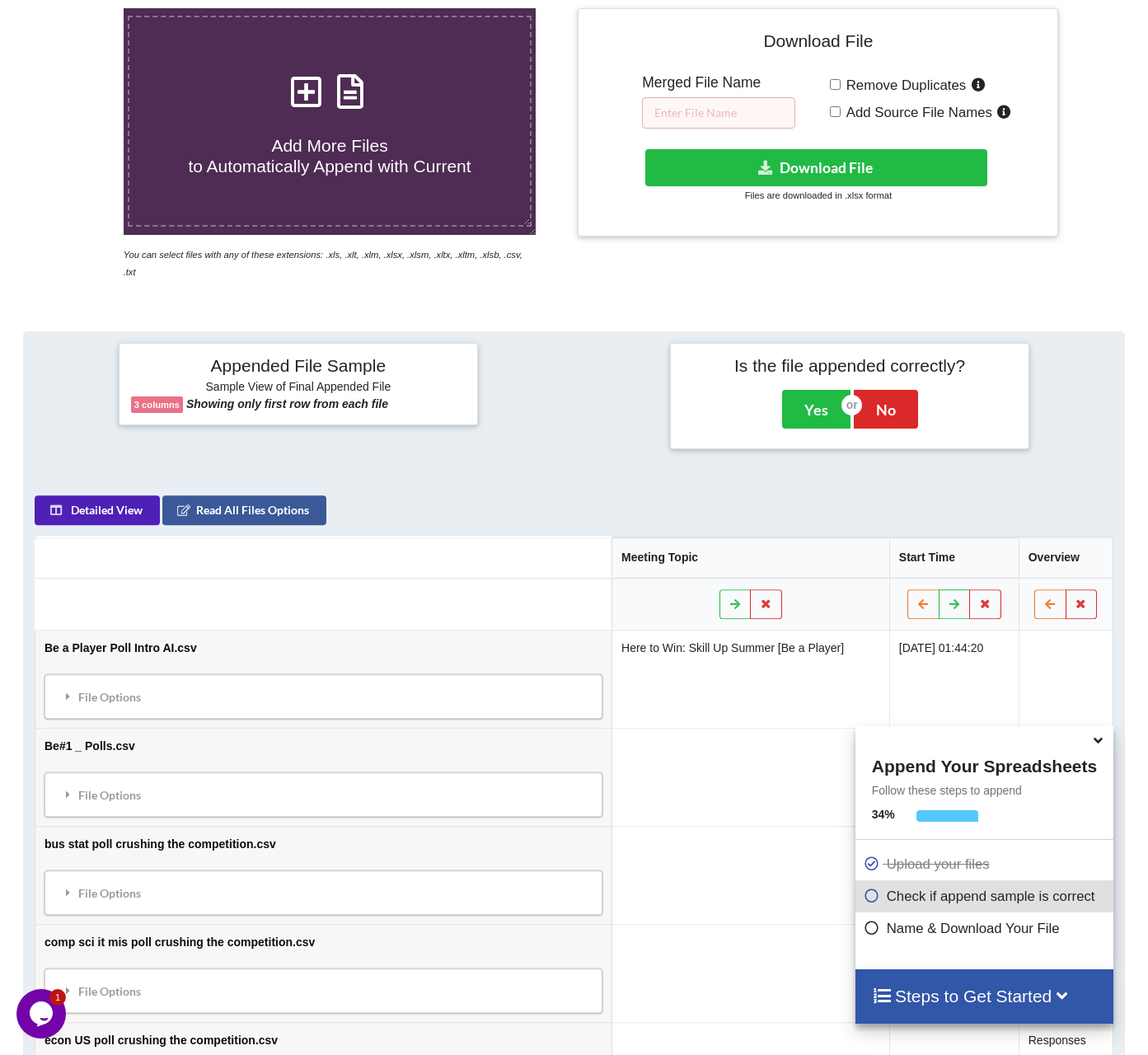
click at [108, 496] on button "Detailed View" at bounding box center [98, 510] width 125 height 30
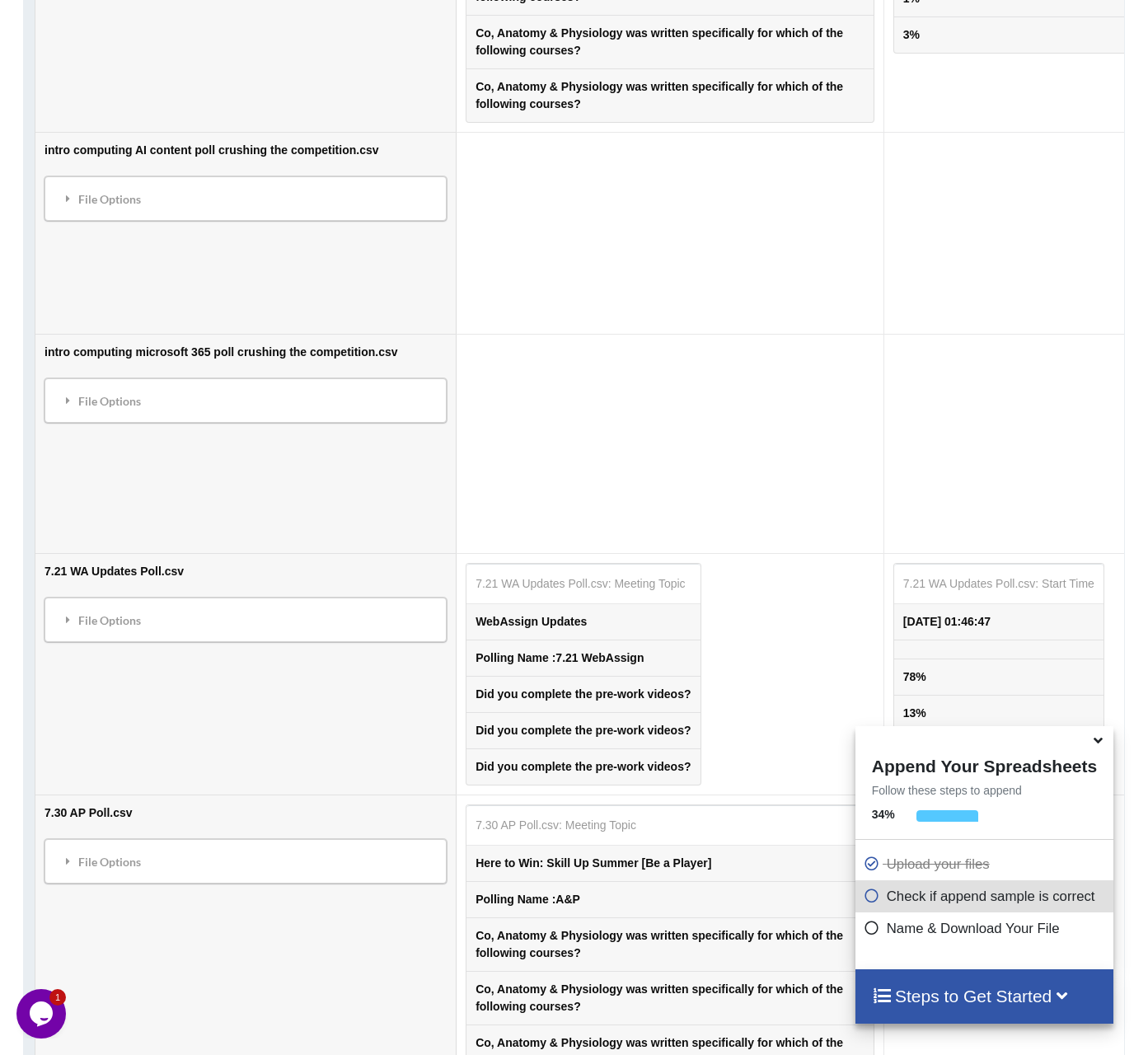
scroll to position [2363, 0]
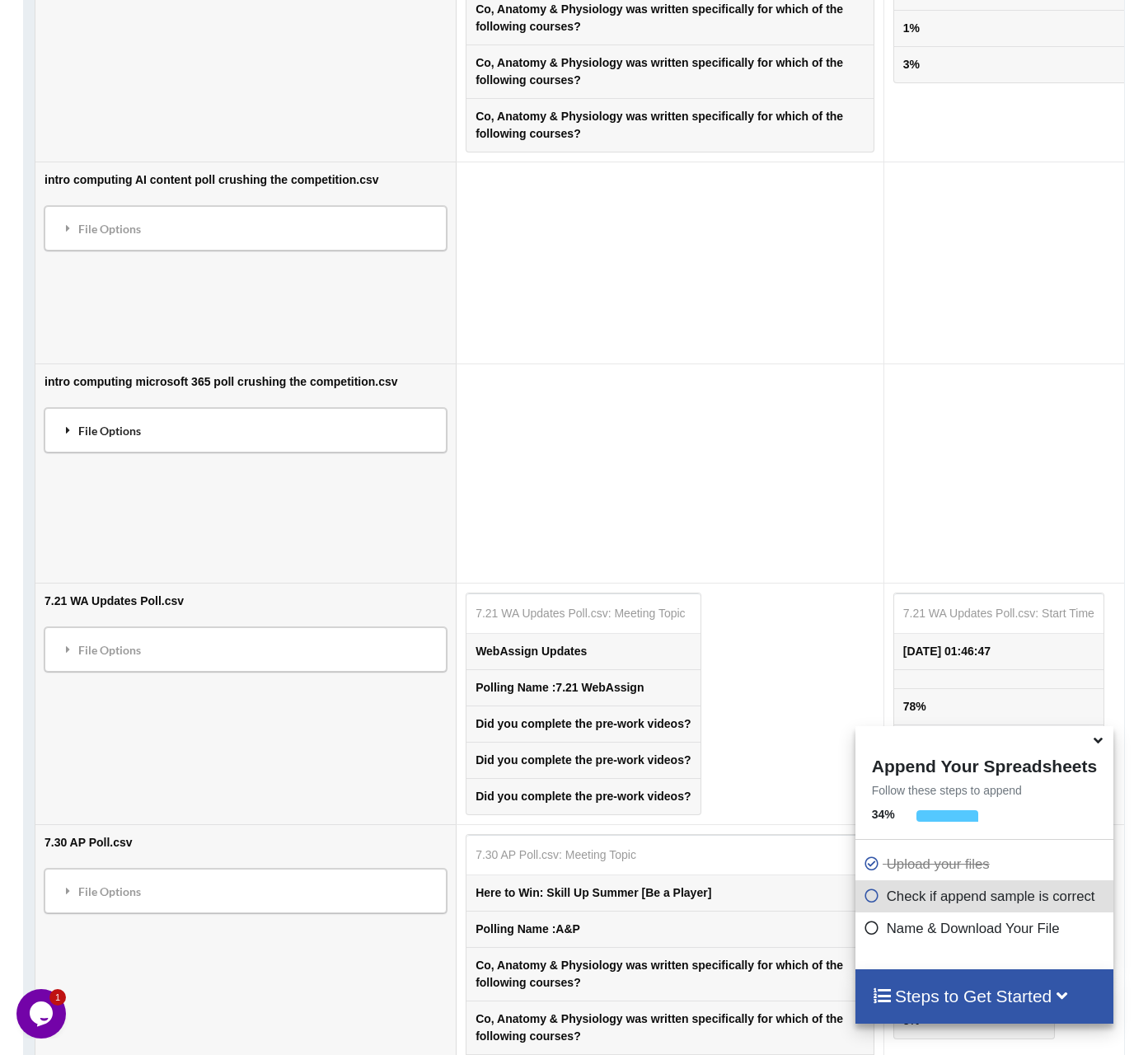
click at [279, 445] on div "File Options" at bounding box center [246, 431] width 393 height 35
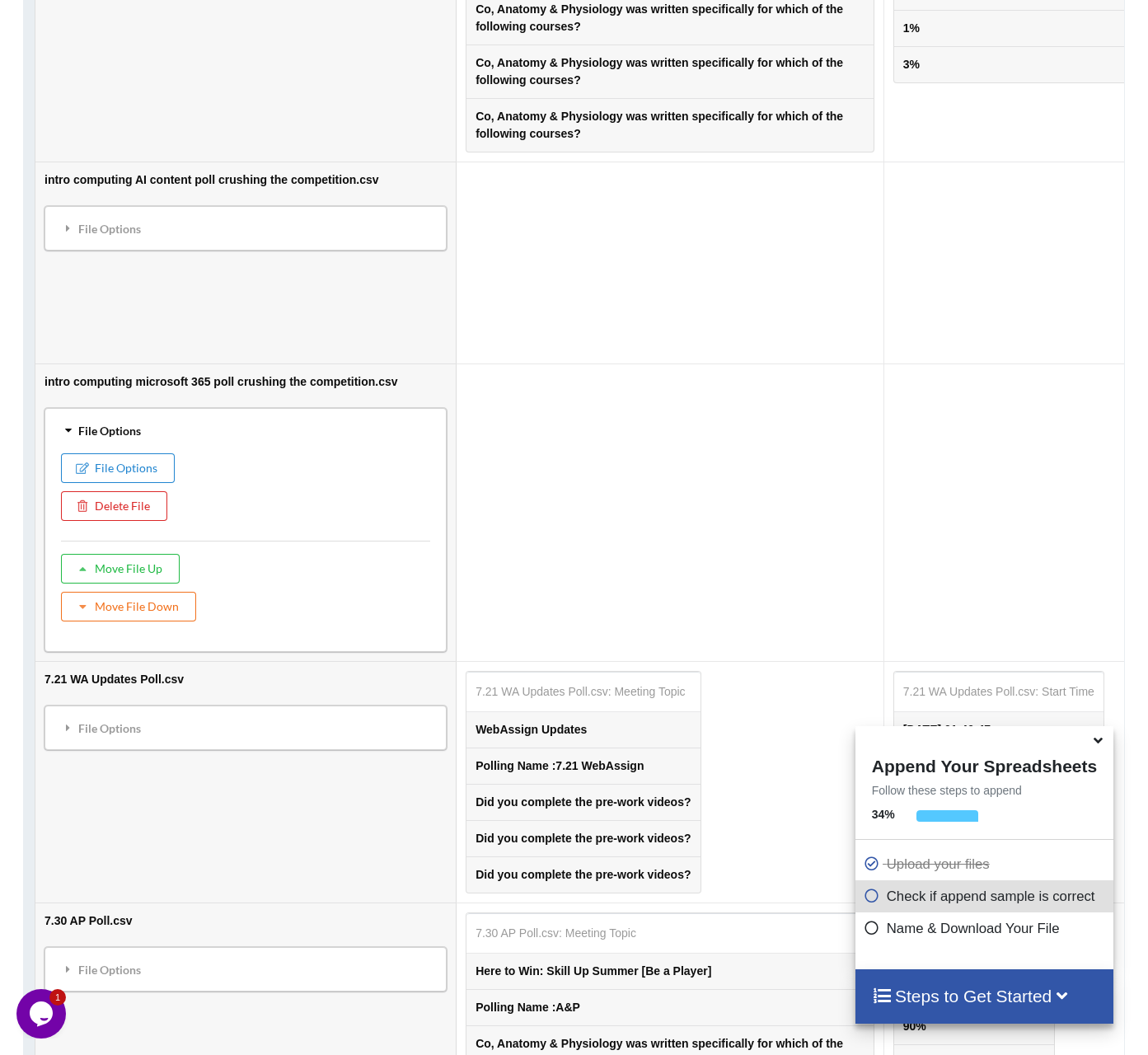
click at [279, 445] on div "File Options" at bounding box center [246, 431] width 393 height 35
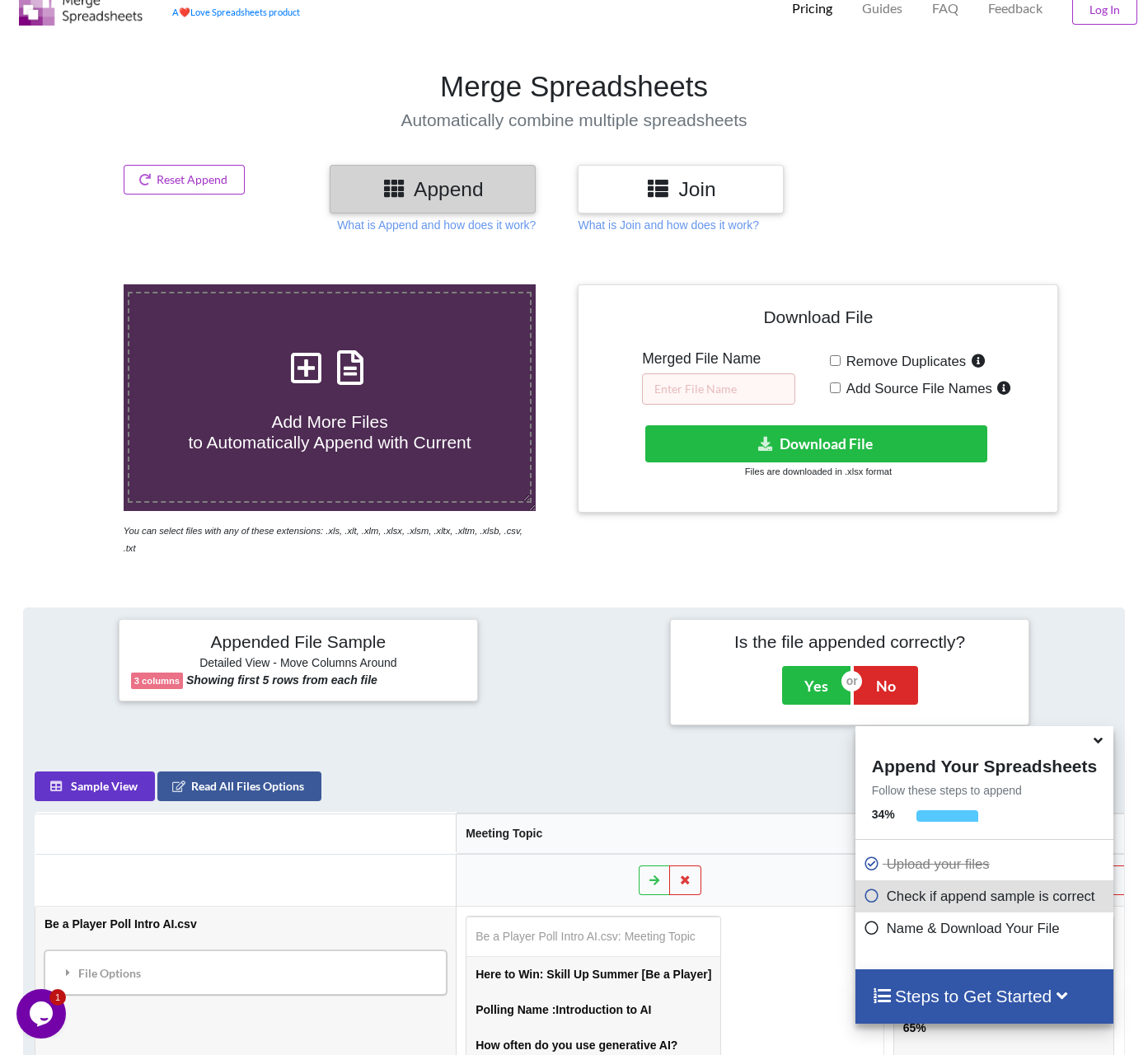
scroll to position [0, 0]
